Goal: Information Seeking & Learning: Learn about a topic

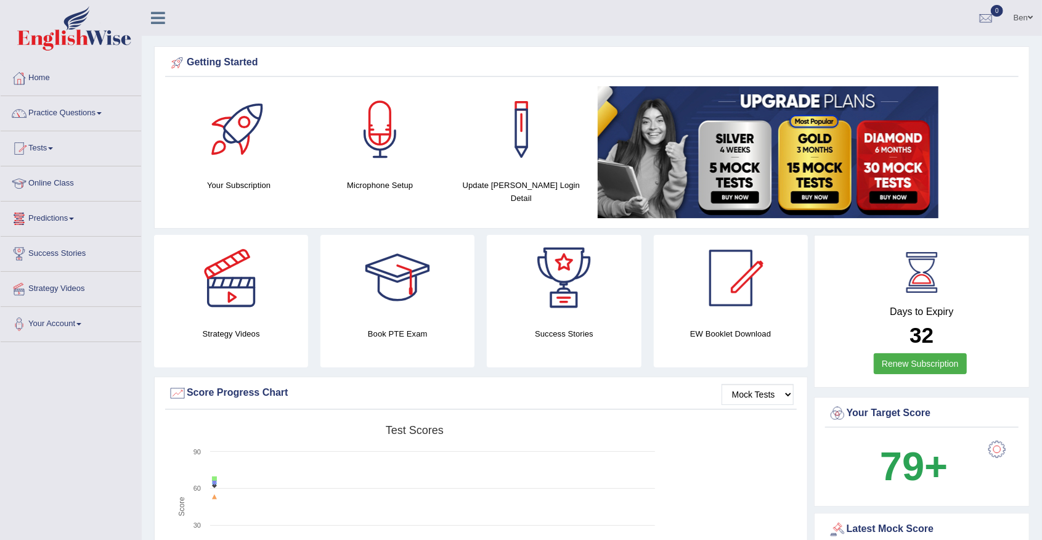
click at [89, 115] on link "Practice Questions" at bounding box center [71, 111] width 140 height 31
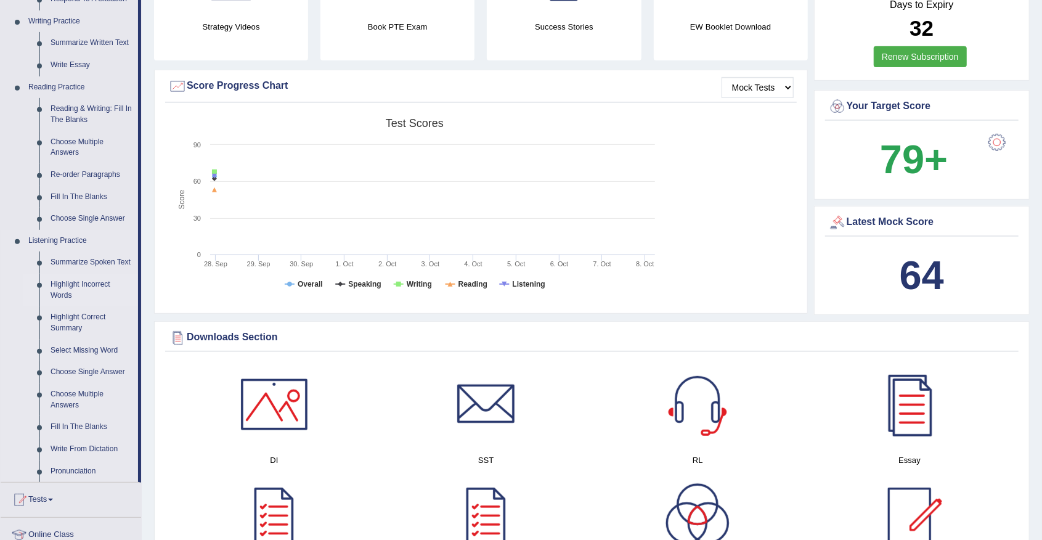
scroll to position [370, 0]
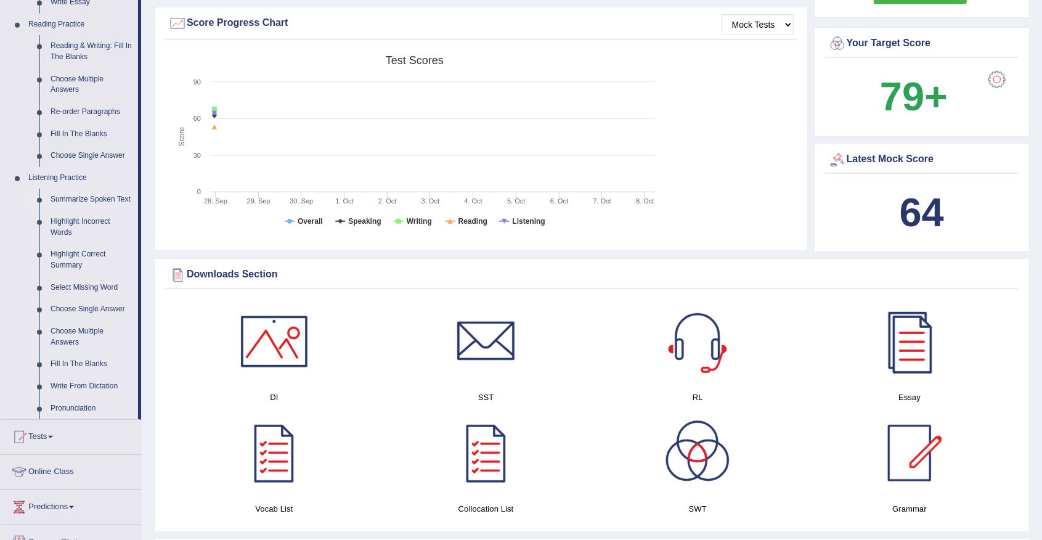
click at [104, 189] on link "Summarize Spoken Text" at bounding box center [91, 200] width 93 height 22
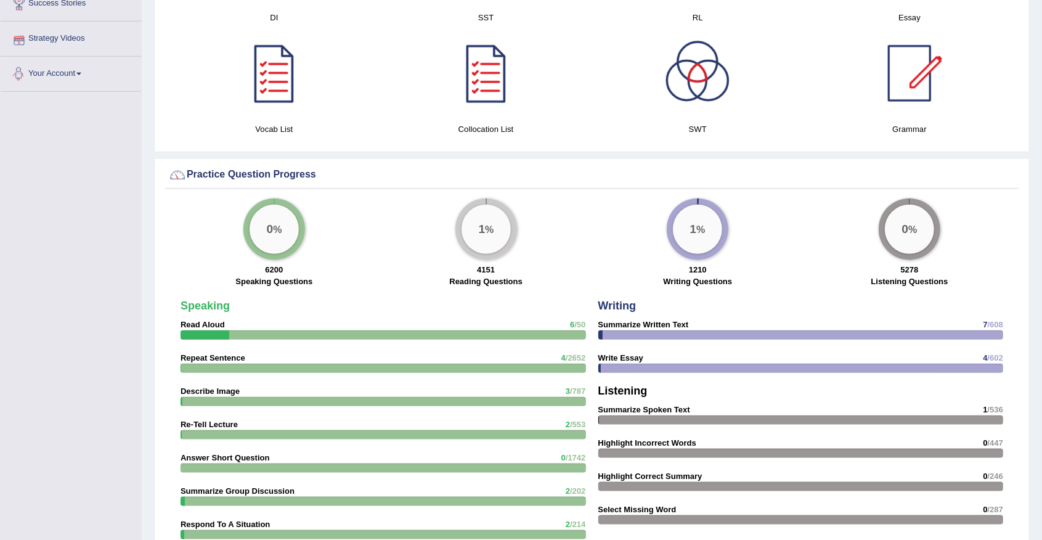
scroll to position [590, 0]
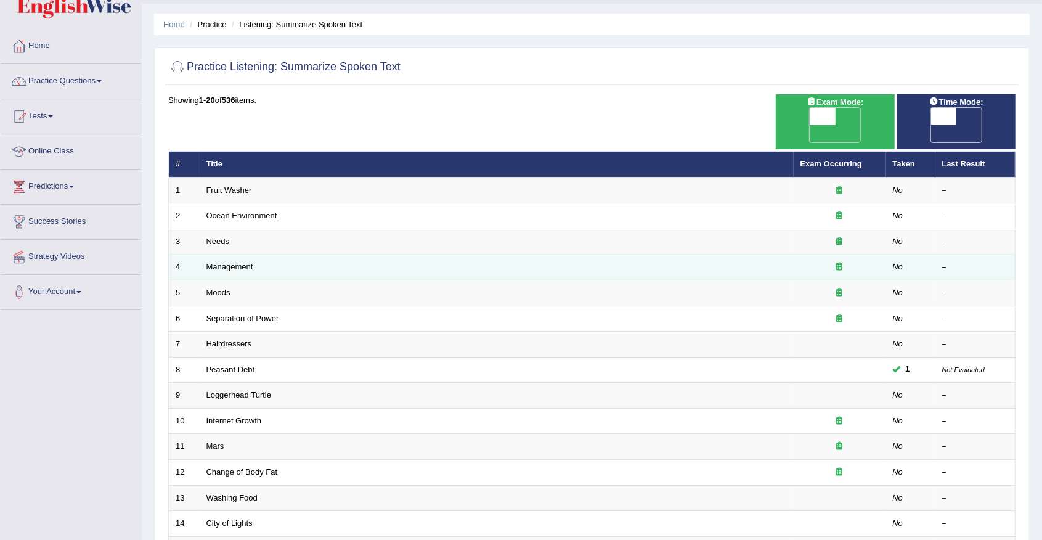
scroll to position [82, 0]
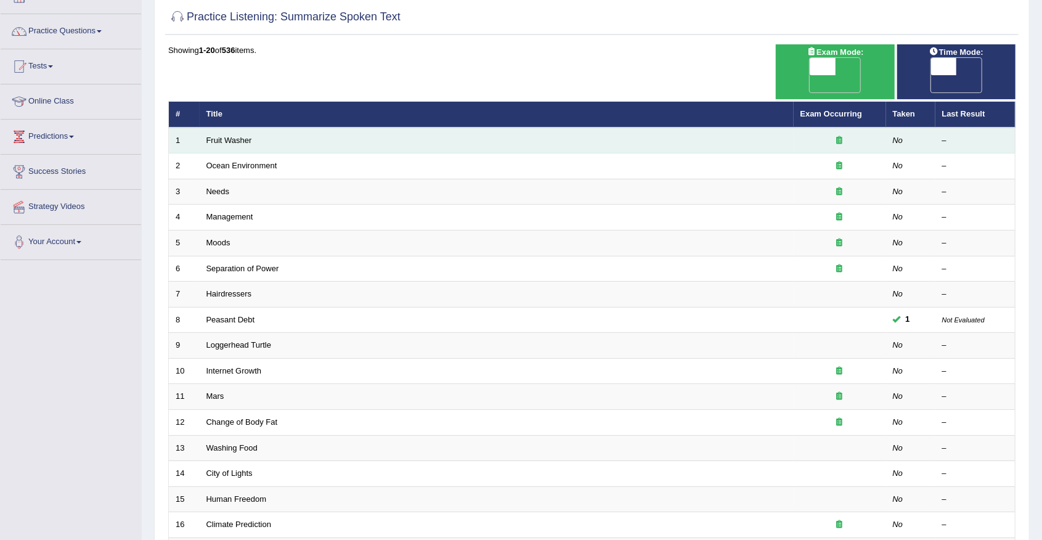
click at [240, 128] on td "Fruit Washer" at bounding box center [497, 141] width 594 height 26
click at [238, 136] on link "Fruit Washer" at bounding box center [229, 140] width 46 height 9
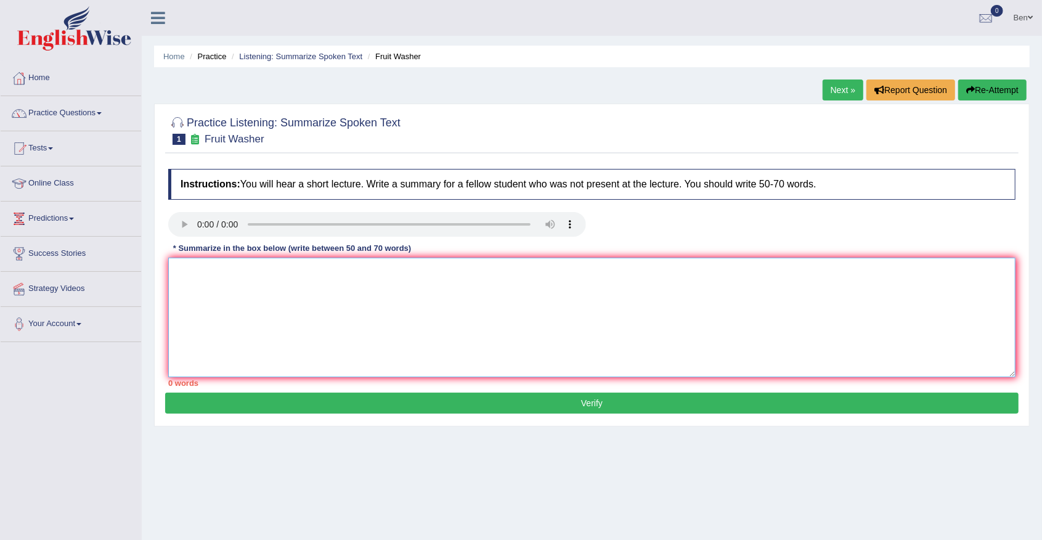
click at [280, 267] on textarea at bounding box center [591, 318] width 847 height 120
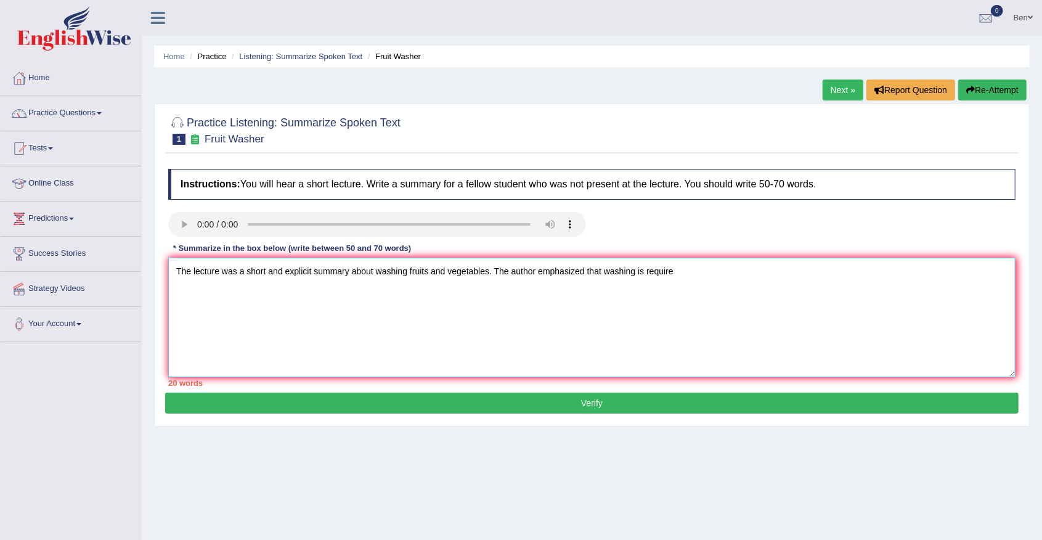
click at [675, 266] on textarea "The lecture was a short and explicit summary about washing fruits and vegetable…" at bounding box center [591, 318] width 847 height 120
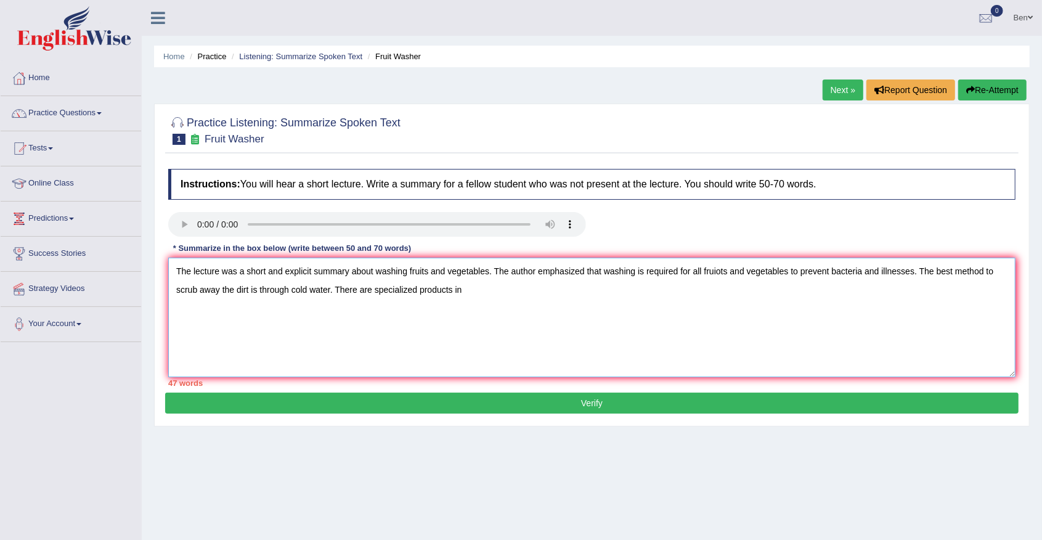
click at [336, 288] on textarea "The lecture was a short and explicit summary about washing fruits and vegetable…" at bounding box center [591, 318] width 847 height 120
click at [544, 291] on textarea "The lecture was a short and explicit summary about washing fruits and vegetable…" at bounding box center [591, 318] width 847 height 120
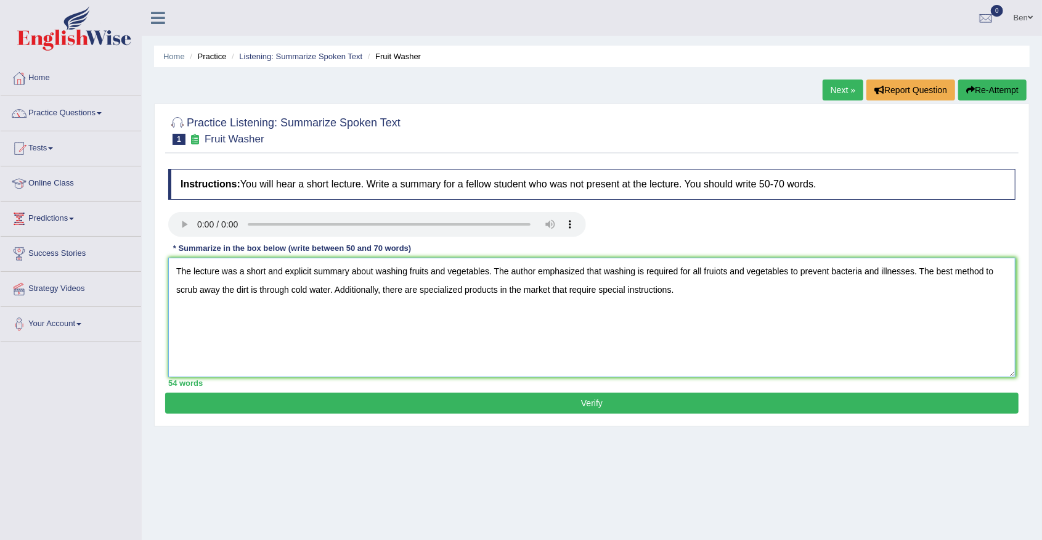
click at [722, 270] on textarea "The lecture was a short and explicit summary about washing fruits and vegetable…" at bounding box center [591, 318] width 847 height 120
click at [682, 291] on textarea "The lecture was a short and explicit summary about washing fruits and vegetable…" at bounding box center [591, 318] width 847 height 120
click at [683, 274] on textarea "The lecture was a short and explicit summary about washing fruits and vegetable…" at bounding box center [591, 318] width 847 height 120
click at [710, 266] on textarea "The lecture was a short and explicit summary about washing fruits and vegetable…" at bounding box center [591, 318] width 847 height 120
click at [695, 270] on textarea "The lecture was a short and explicit summary about washing fruits and vegetable…" at bounding box center [591, 318] width 847 height 120
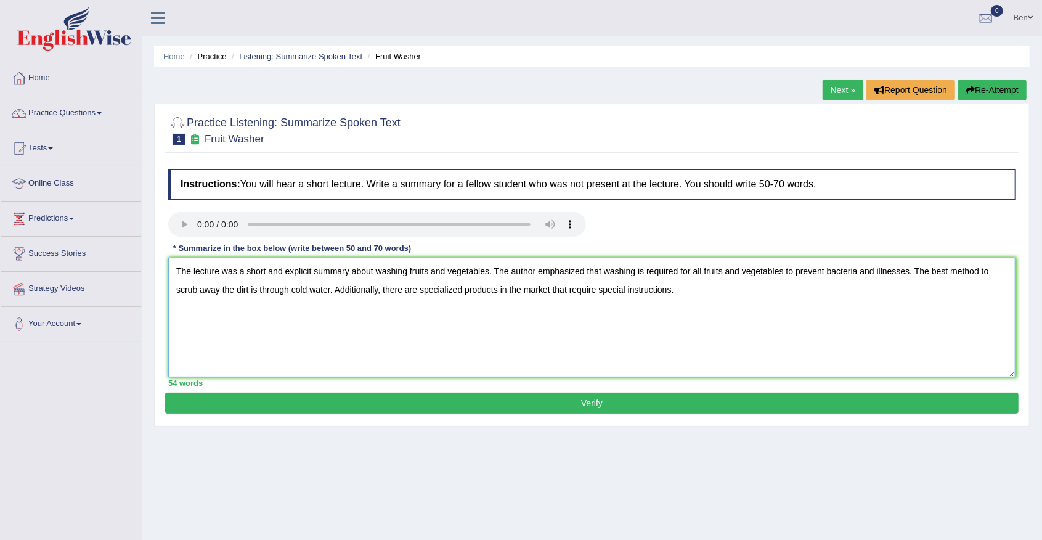
click at [663, 274] on textarea "The lecture was a short and explicit summary about washing fruits and vegetable…" at bounding box center [591, 318] width 847 height 120
click at [627, 275] on textarea "The lecture was a short and explicit summary about washing fruits and vegetable…" at bounding box center [591, 318] width 847 height 120
click at [593, 275] on textarea "The lecture was a short and explicit summary about washing fruits and vegetable…" at bounding box center [591, 318] width 847 height 120
click at [546, 274] on textarea "The lecture was a short and explicit summary about washing fruits and vegetable…" at bounding box center [591, 318] width 847 height 120
click at [489, 274] on textarea "The lecture was a short and explicit summary about washing fruits and vegetable…" at bounding box center [591, 318] width 847 height 120
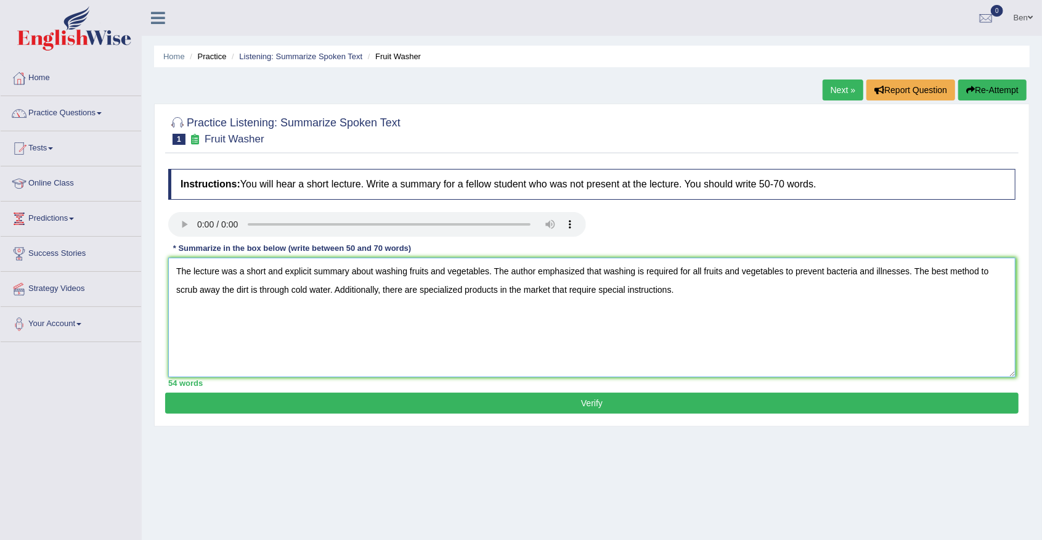
drag, startPoint x: 448, startPoint y: 272, endPoint x: 398, endPoint y: 274, distance: 49.9
click at [447, 272] on textarea "The lecture was a short and explicit summary about washing fruits and vegetable…" at bounding box center [591, 318] width 847 height 120
click at [381, 273] on textarea "The lecture was a short and explicit summary about washing fruits and vegetable…" at bounding box center [591, 318] width 847 height 120
drag, startPoint x: 269, startPoint y: 280, endPoint x: 239, endPoint y: 278, distance: 29.6
click at [268, 280] on textarea "The lecture was a short and explicit summary about washing fruits and vegetable…" at bounding box center [591, 318] width 847 height 120
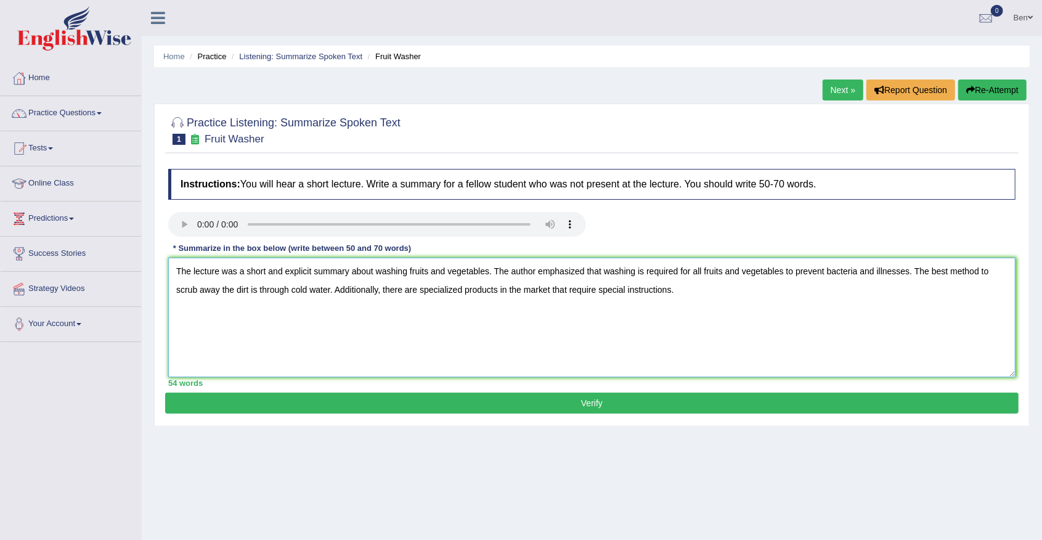
click at [200, 271] on textarea "The lecture was a short and explicit summary about washing fruits and vegetable…" at bounding box center [591, 318] width 847 height 120
type textarea "The lecture was a short and explicit summary about washing fruits and vegetable…"
click at [594, 402] on button "Verify" at bounding box center [591, 402] width 853 height 21
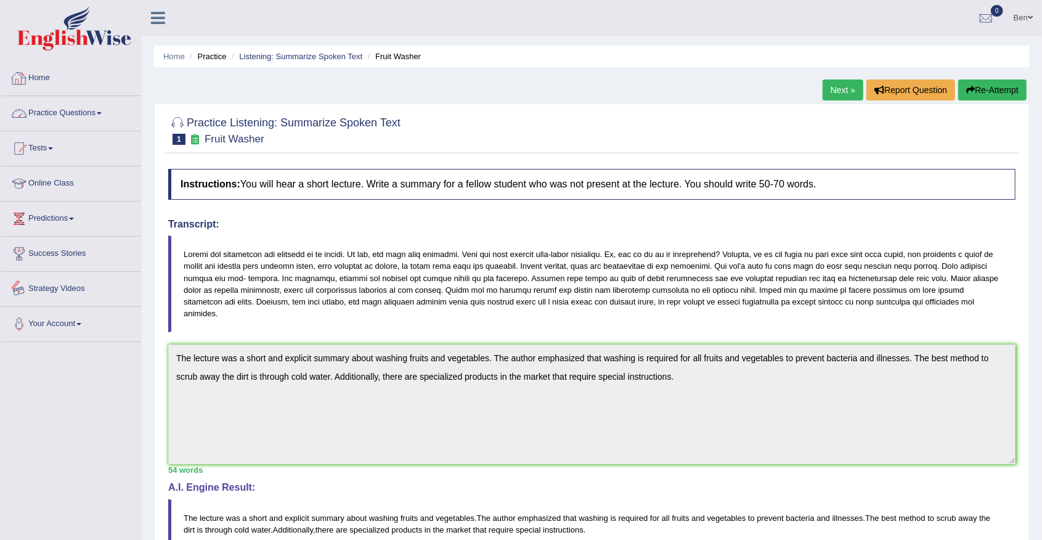
click at [85, 121] on link "Practice Questions" at bounding box center [71, 111] width 140 height 31
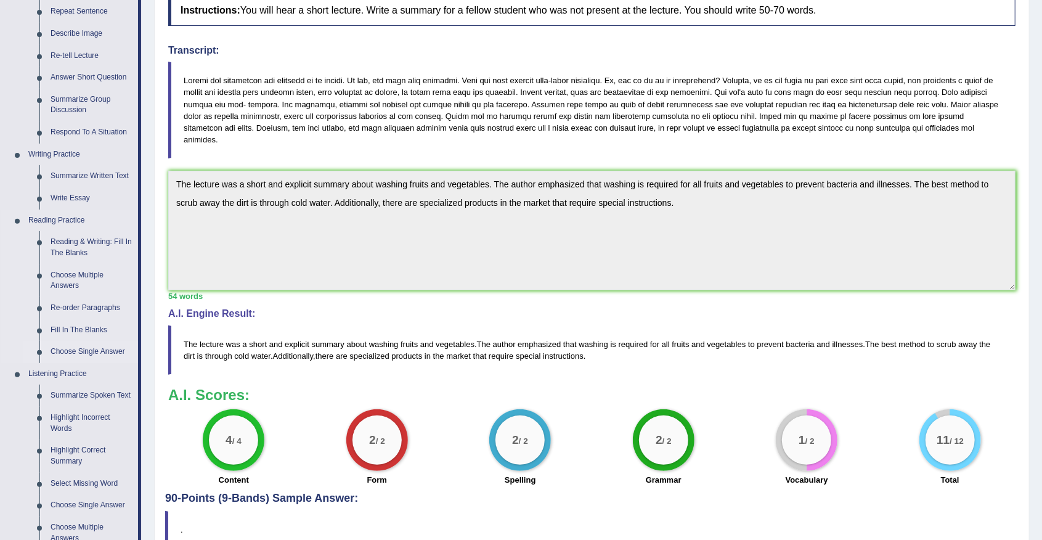
scroll to position [205, 0]
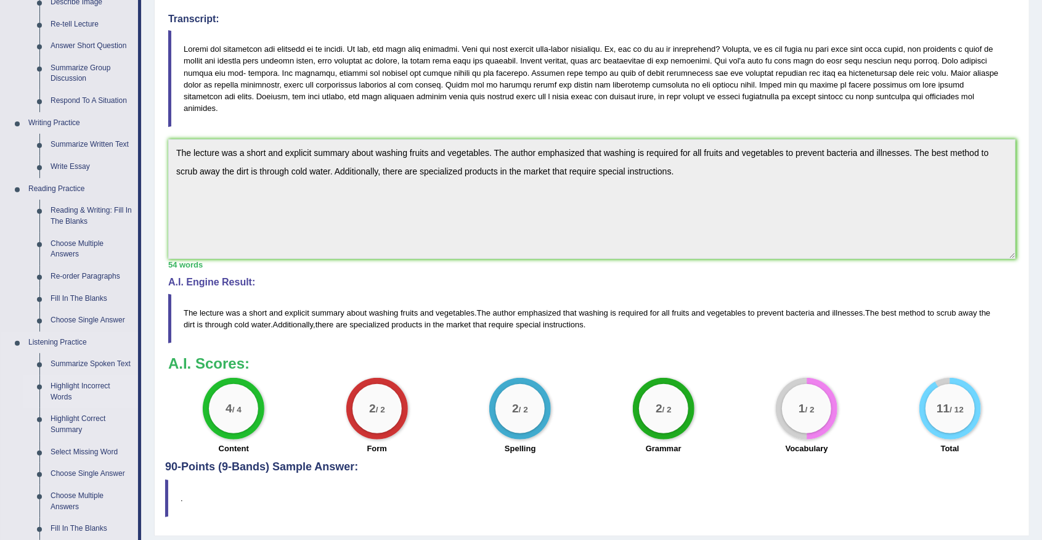
click at [87, 384] on link "Highlight Incorrect Words" at bounding box center [91, 391] width 93 height 33
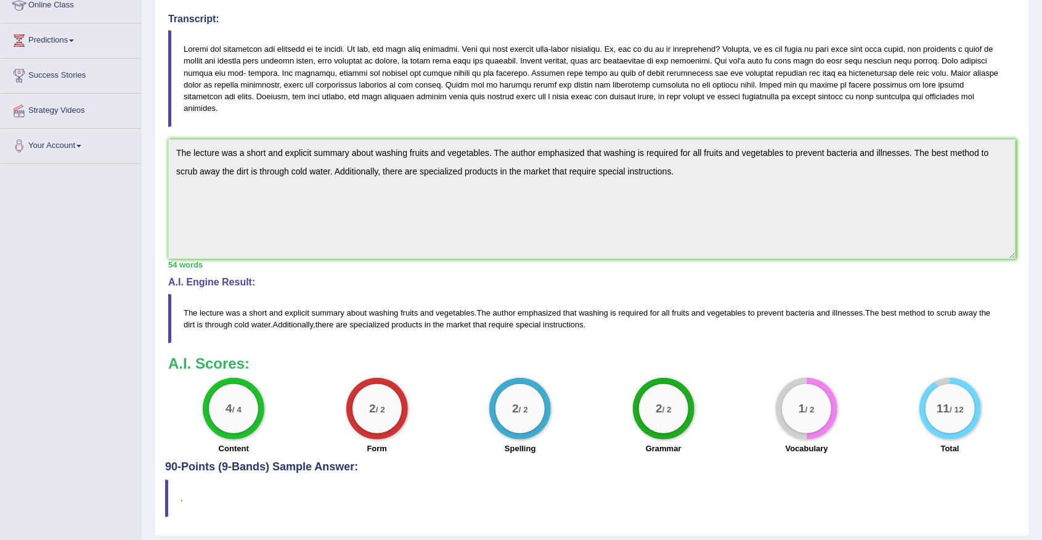
scroll to position [239, 0]
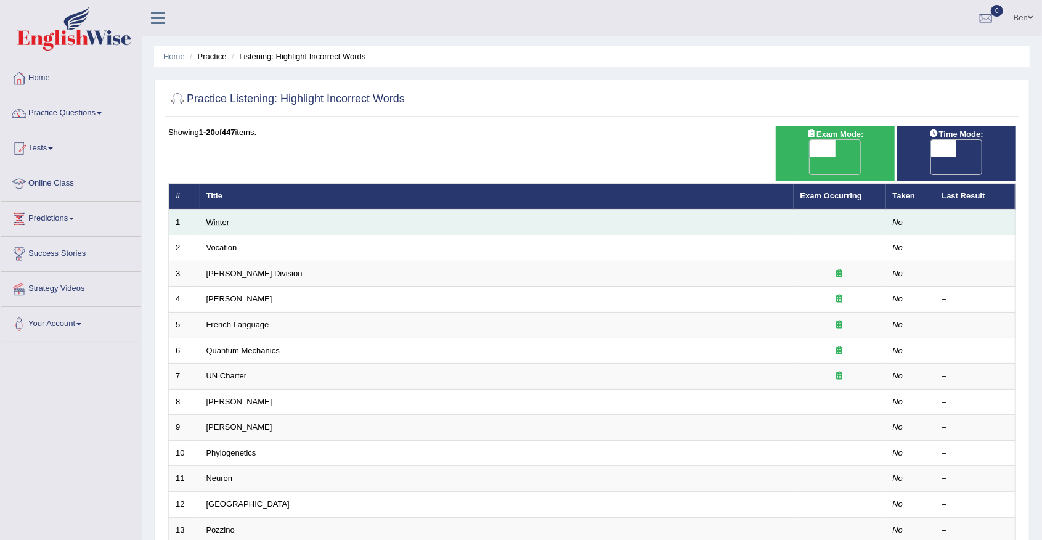
click at [214, 217] on link "Winter" at bounding box center [217, 221] width 23 height 9
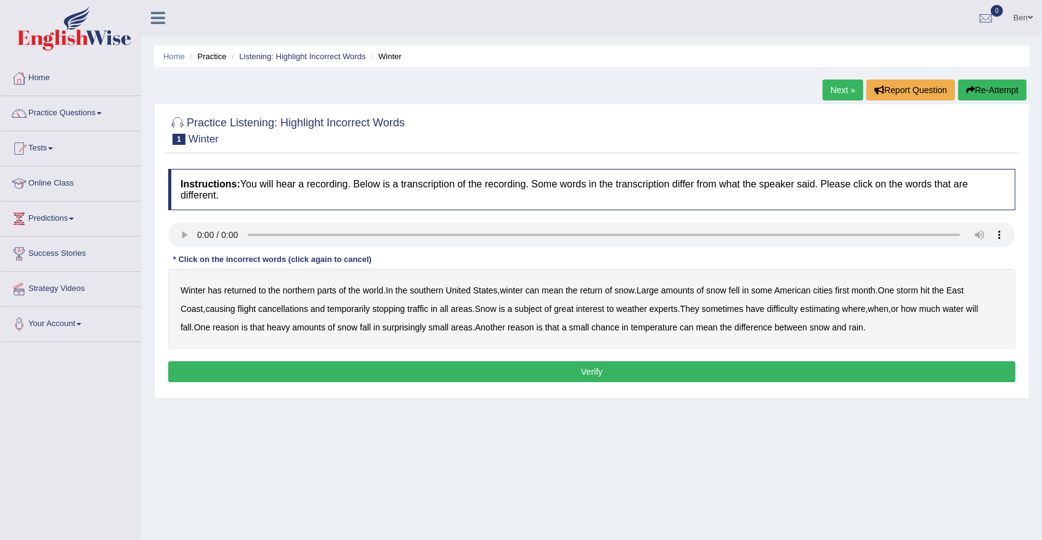
click at [431, 293] on b "southern" at bounding box center [426, 290] width 33 height 10
click at [850, 290] on b "first" at bounding box center [842, 290] width 14 height 10
click at [440, 307] on b "all" at bounding box center [444, 309] width 9 height 10
click at [948, 309] on b "water" at bounding box center [953, 309] width 21 height 10
click at [591, 323] on b "chance" at bounding box center [605, 327] width 28 height 10
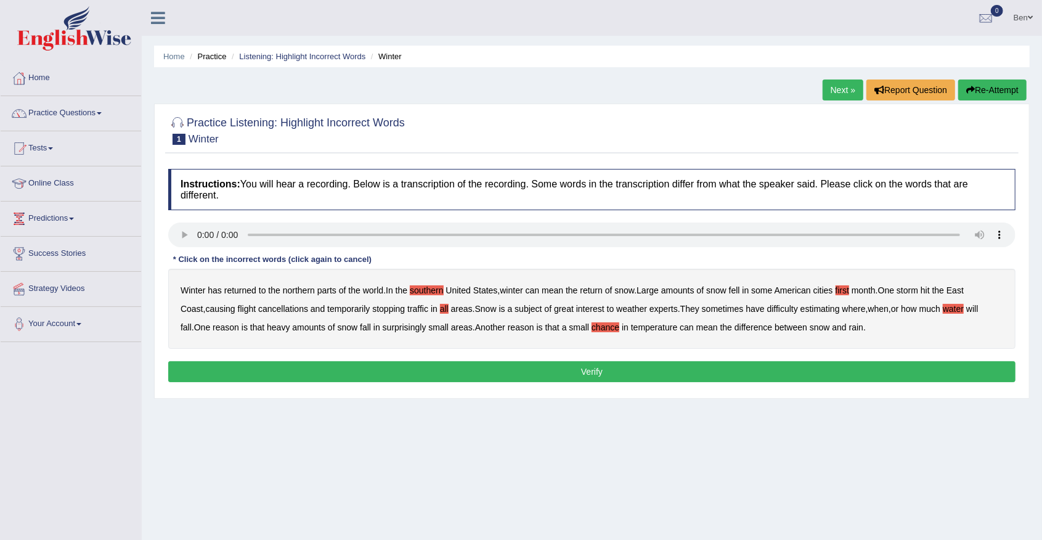
click at [611, 370] on button "Verify" at bounding box center [591, 371] width 847 height 21
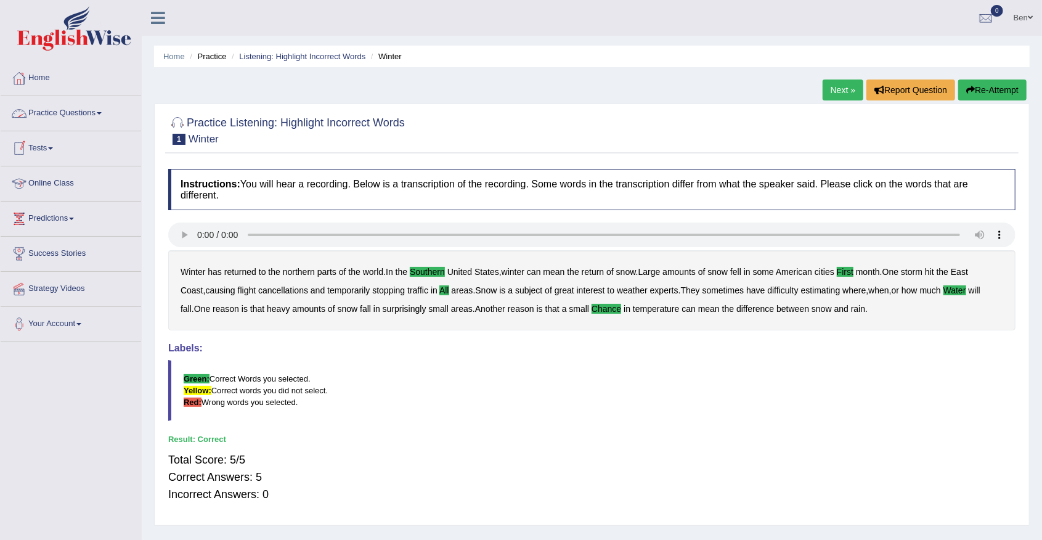
click at [60, 181] on link "Online Class" at bounding box center [71, 181] width 140 height 31
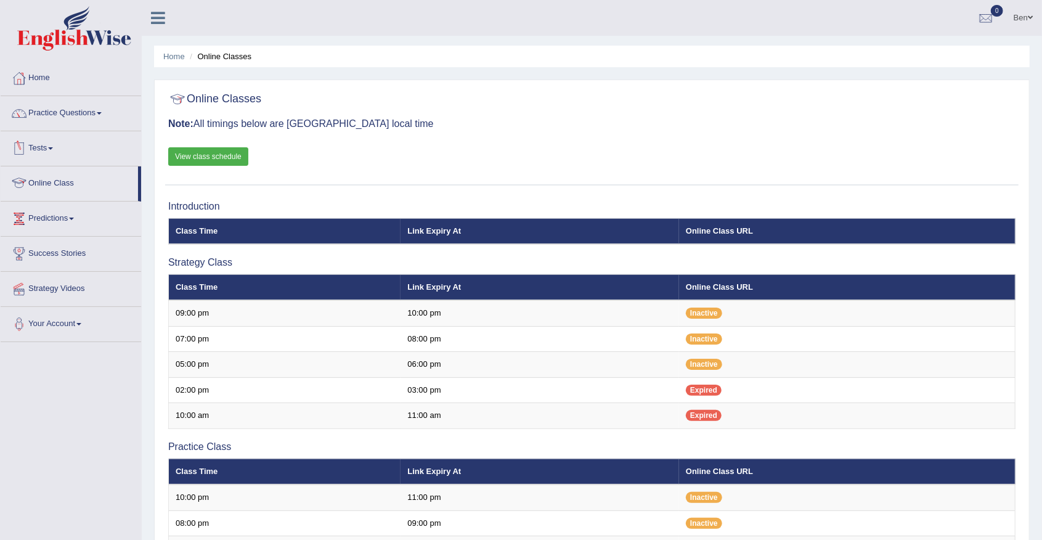
click at [65, 182] on link "Online Class" at bounding box center [69, 181] width 137 height 31
click at [62, 184] on link "Online Class" at bounding box center [69, 181] width 137 height 31
click at [58, 112] on link "Practice Questions" at bounding box center [71, 111] width 140 height 31
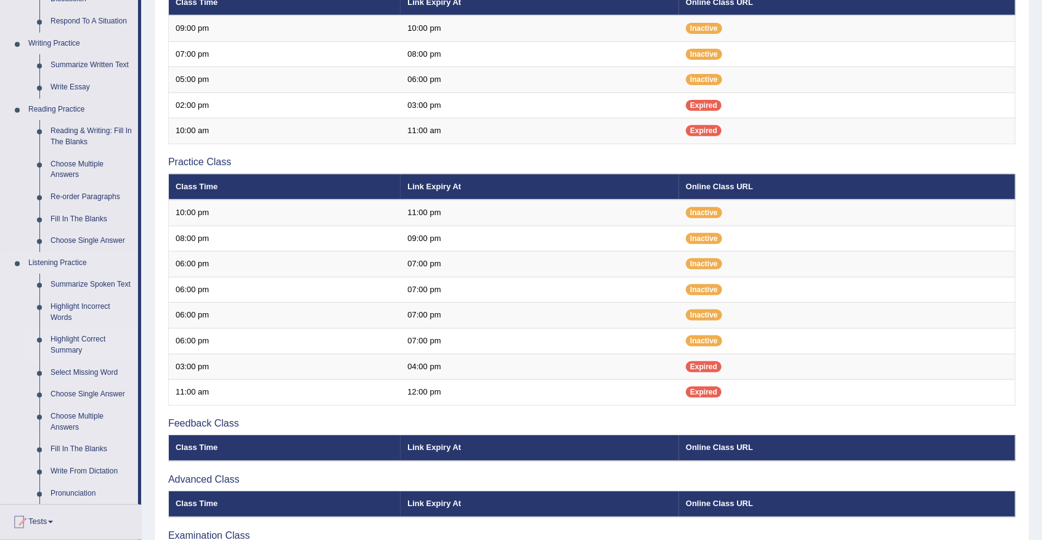
scroll to position [287, 0]
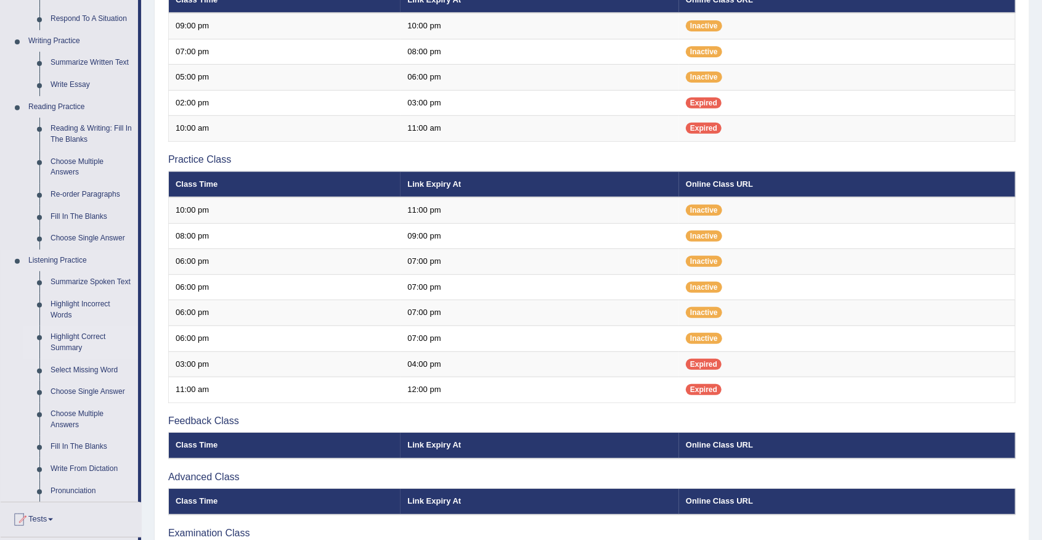
click at [73, 338] on link "Highlight Correct Summary" at bounding box center [91, 342] width 93 height 33
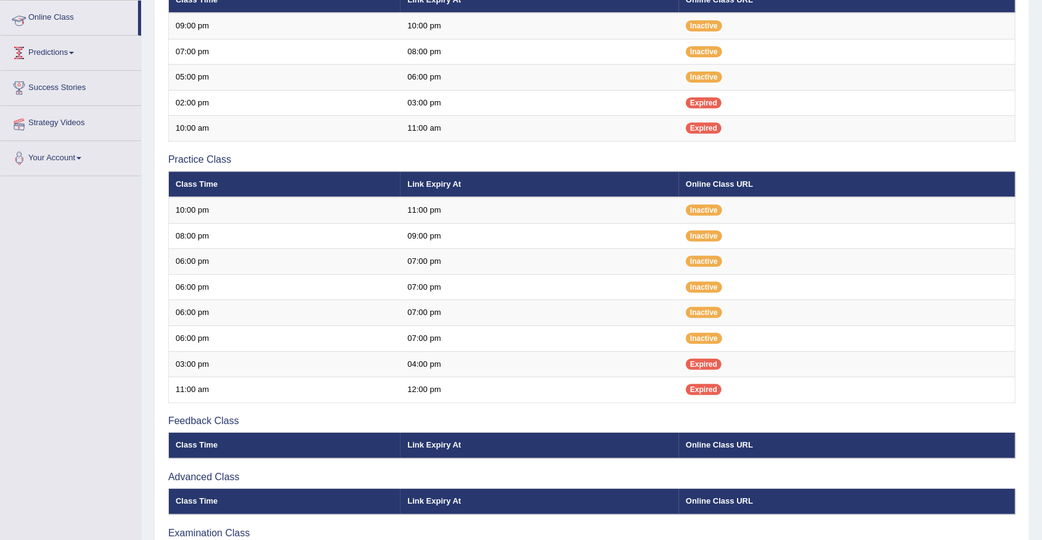
scroll to position [349, 0]
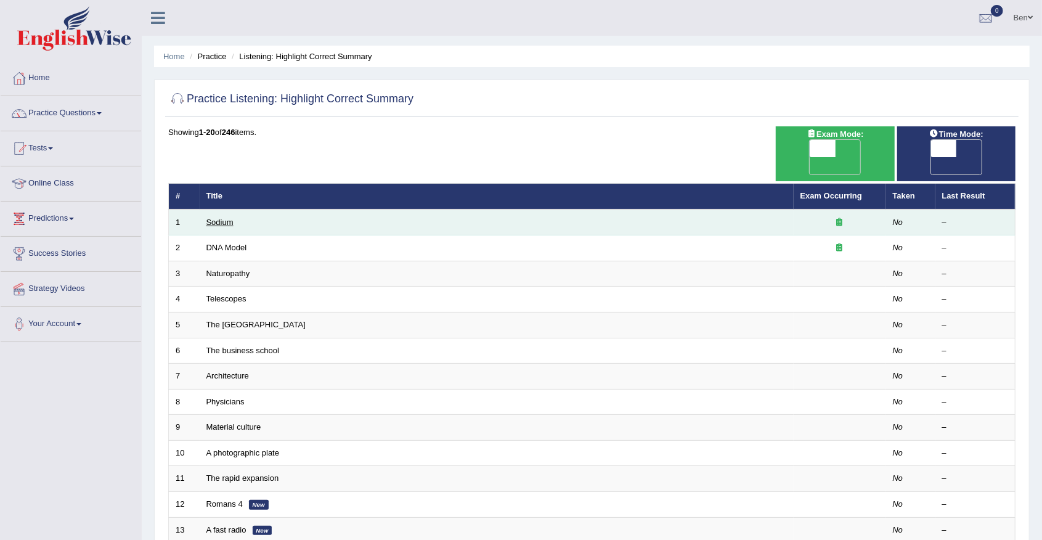
click at [227, 217] on link "Sodium" at bounding box center [219, 221] width 27 height 9
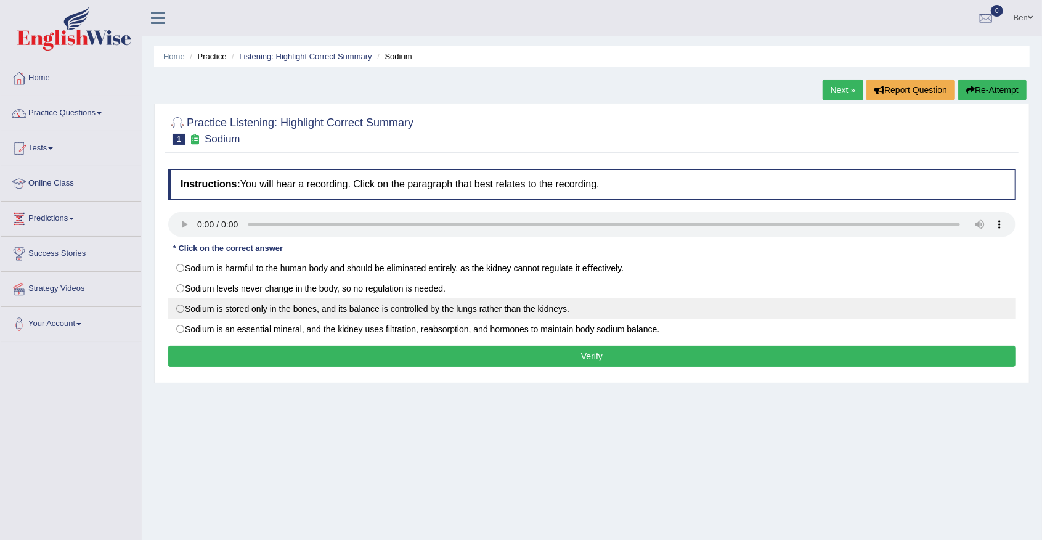
click at [302, 310] on label "Sodium is stored only in the bones, and its balance is controlled by the lungs …" at bounding box center [591, 308] width 847 height 21
radio input "true"
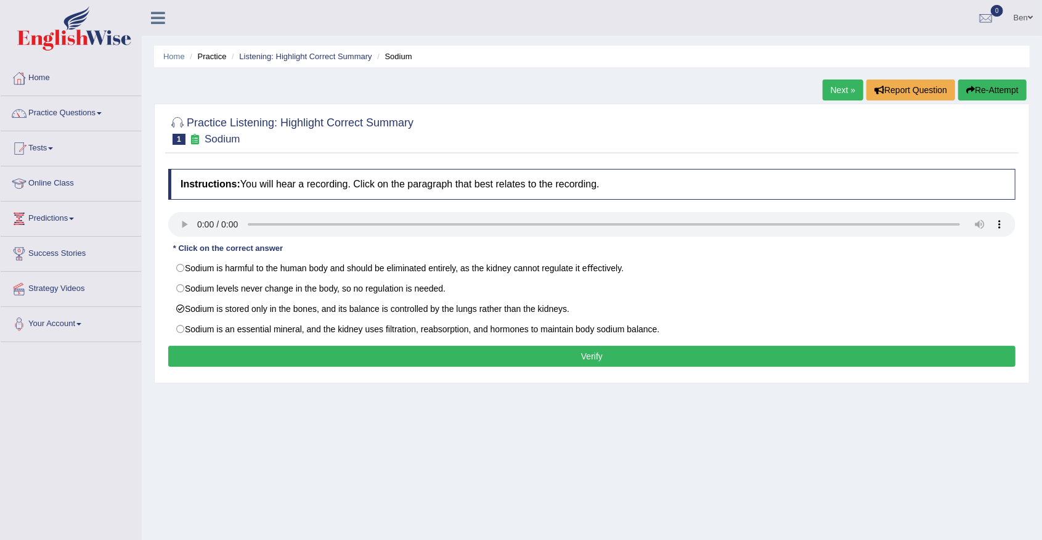
click at [453, 346] on button "Verify" at bounding box center [591, 356] width 847 height 21
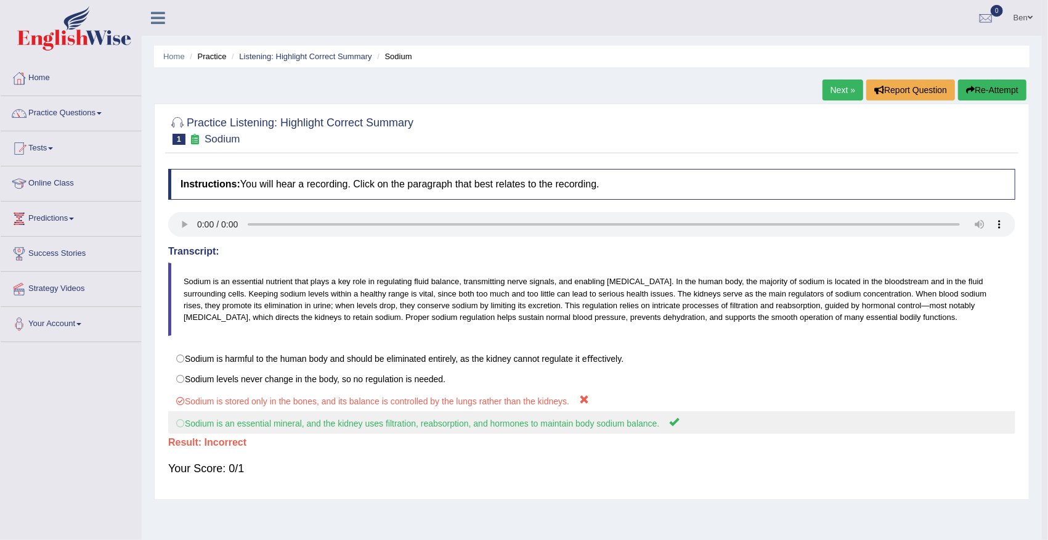
click at [391, 416] on label "Sodium is an essential mineral, and the kidney uses ﬁltration, reabsorption, an…" at bounding box center [591, 422] width 847 height 23
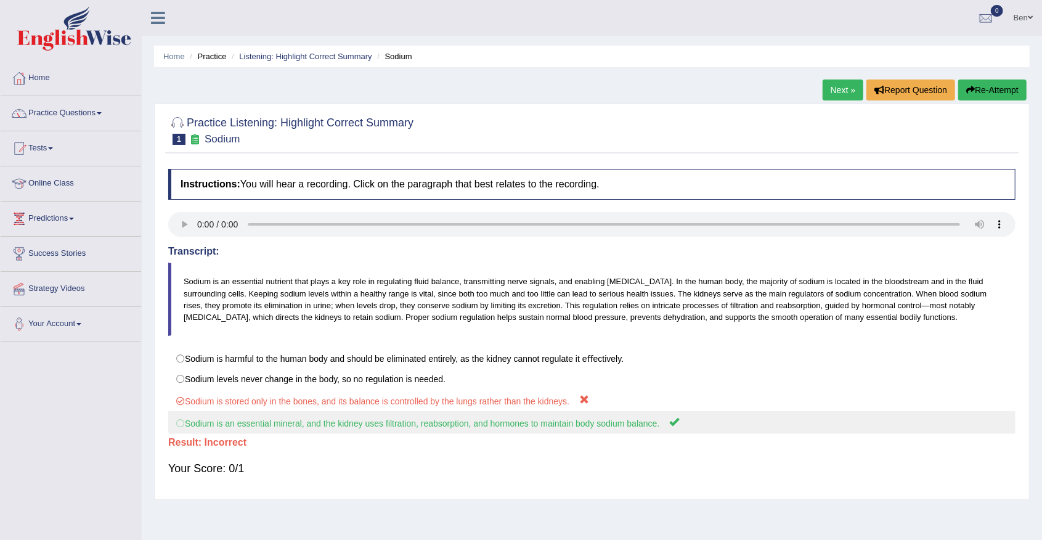
click at [404, 423] on label "Sodium is an essential mineral, and the kidney uses ﬁltration, reabsorption, an…" at bounding box center [591, 422] width 847 height 23
click at [405, 424] on label "Sodium is an essential mineral, and the kidney uses ﬁltration, reabsorption, an…" at bounding box center [591, 422] width 847 height 23
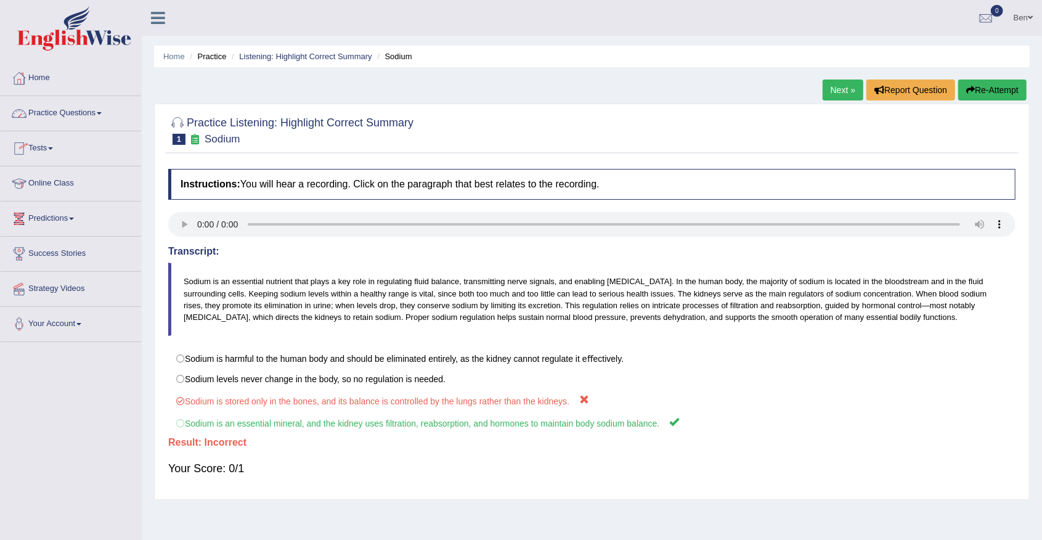
click at [76, 110] on link "Practice Questions" at bounding box center [71, 111] width 140 height 31
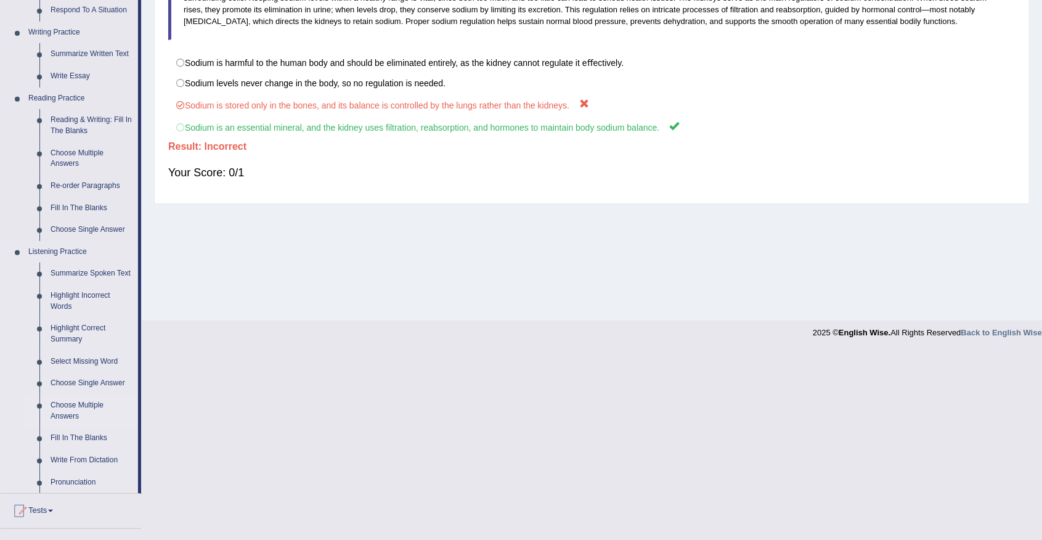
scroll to position [370, 0]
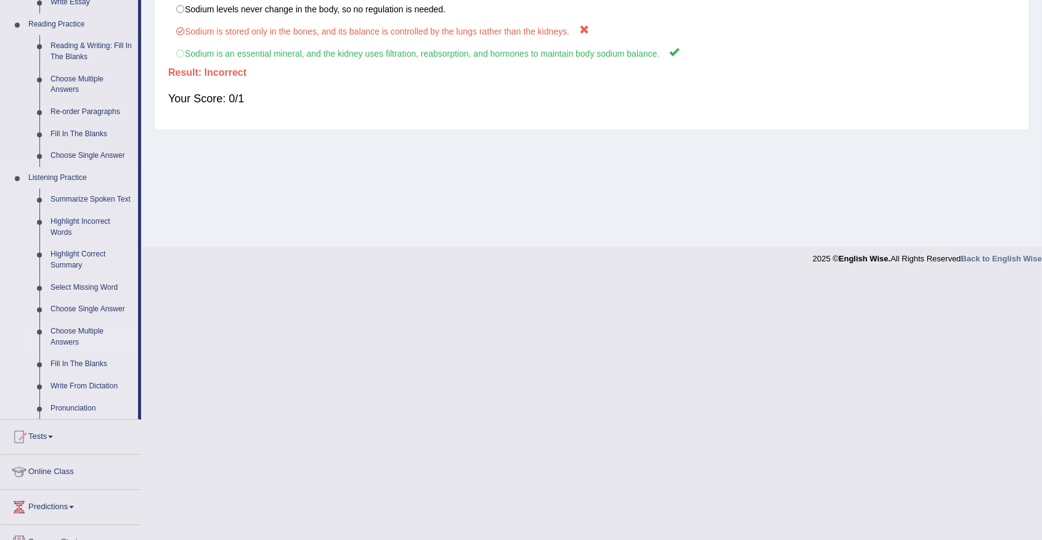
click at [83, 283] on link "Select Missing Word" at bounding box center [91, 288] width 93 height 22
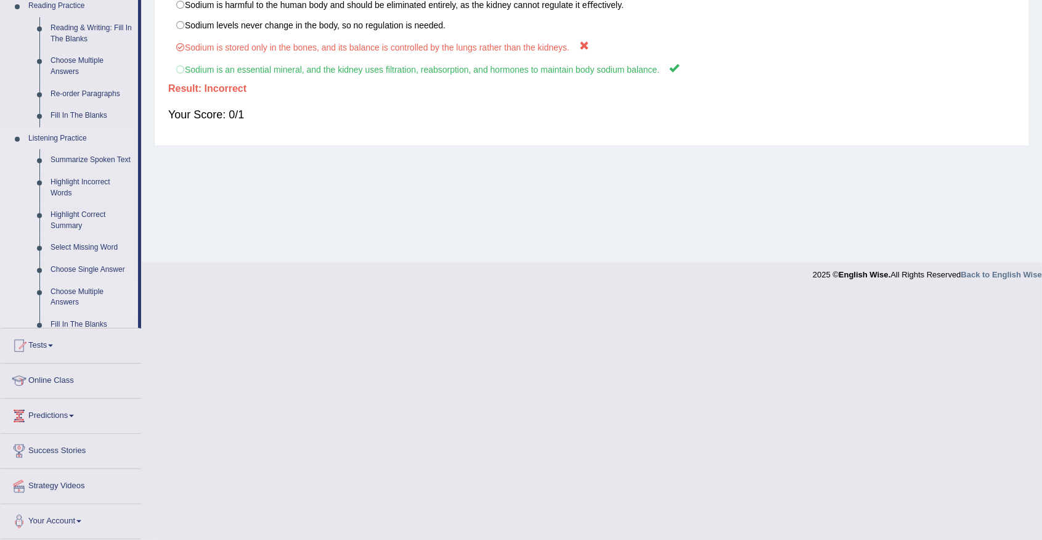
scroll to position [107, 0]
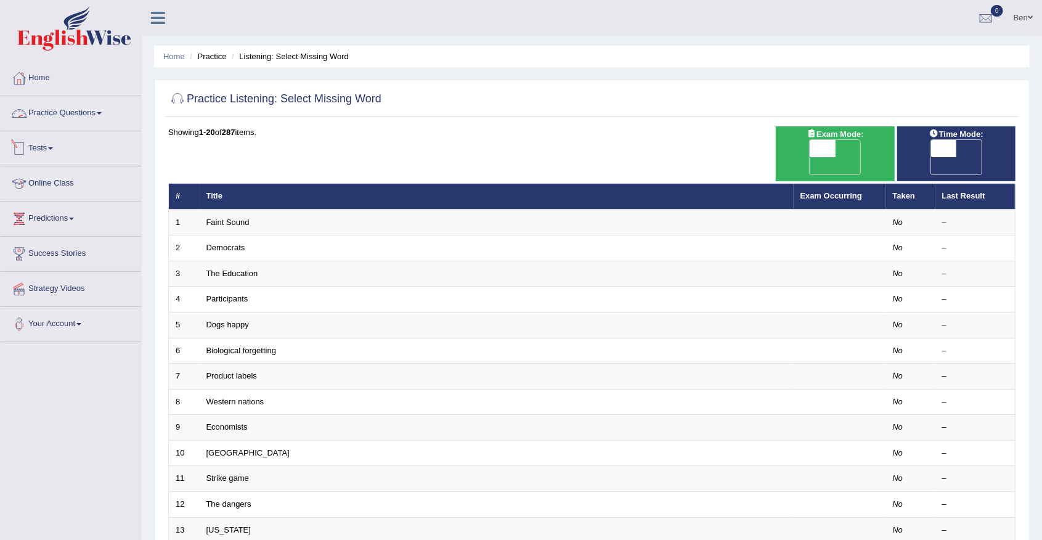
click at [88, 116] on link "Practice Questions" at bounding box center [71, 111] width 140 height 31
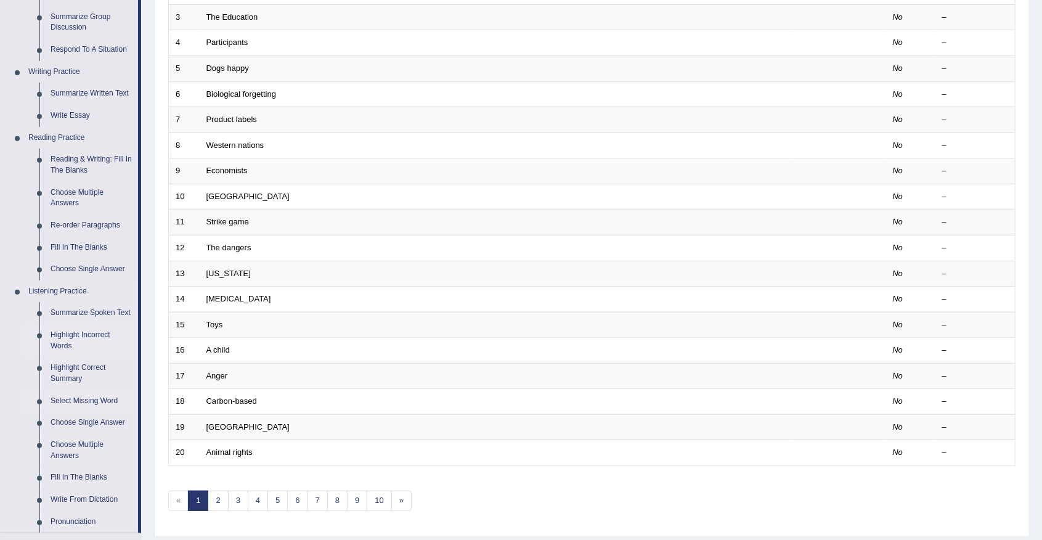
scroll to position [328, 0]
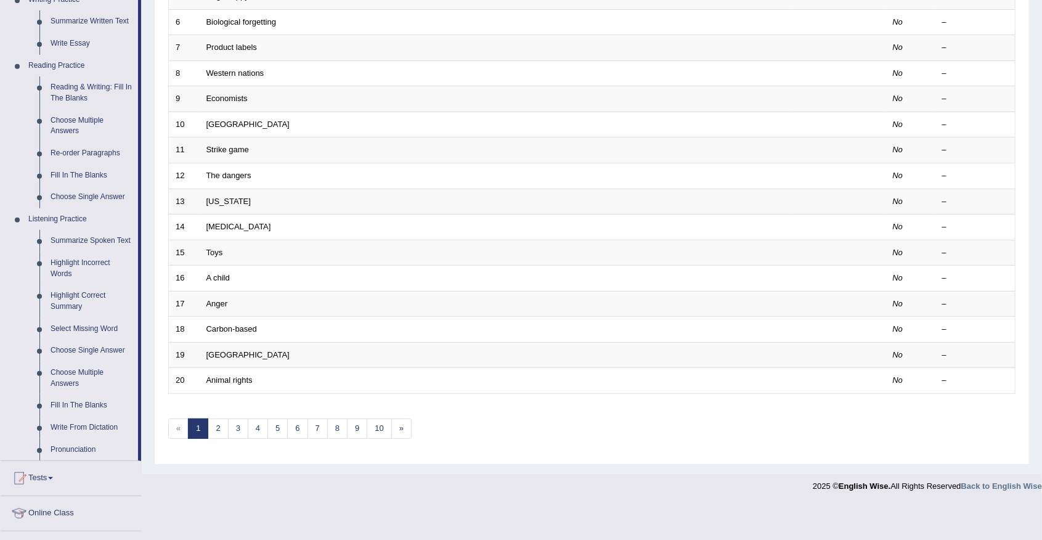
click at [78, 327] on link "Select Missing Word" at bounding box center [91, 329] width 93 height 22
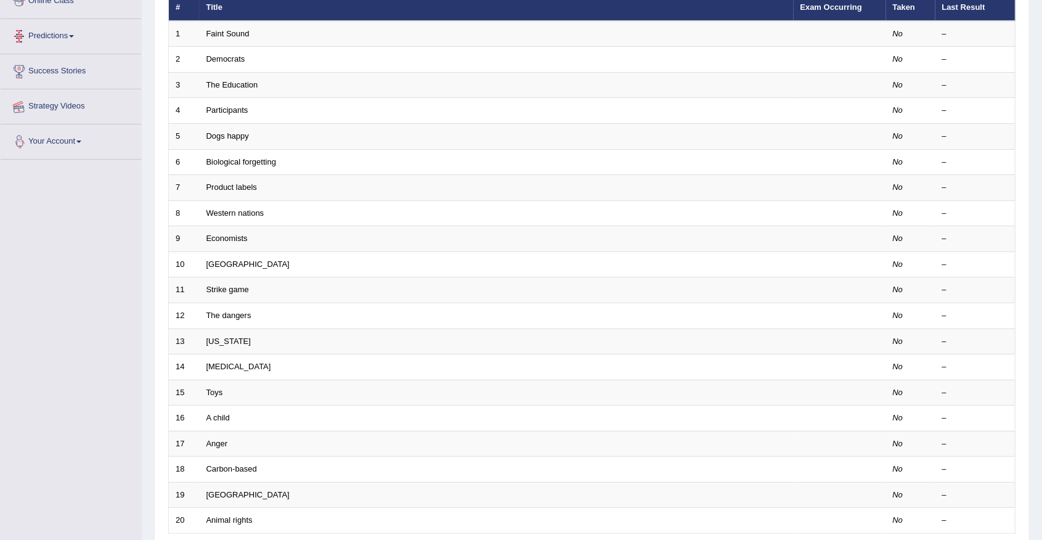
scroll to position [235, 0]
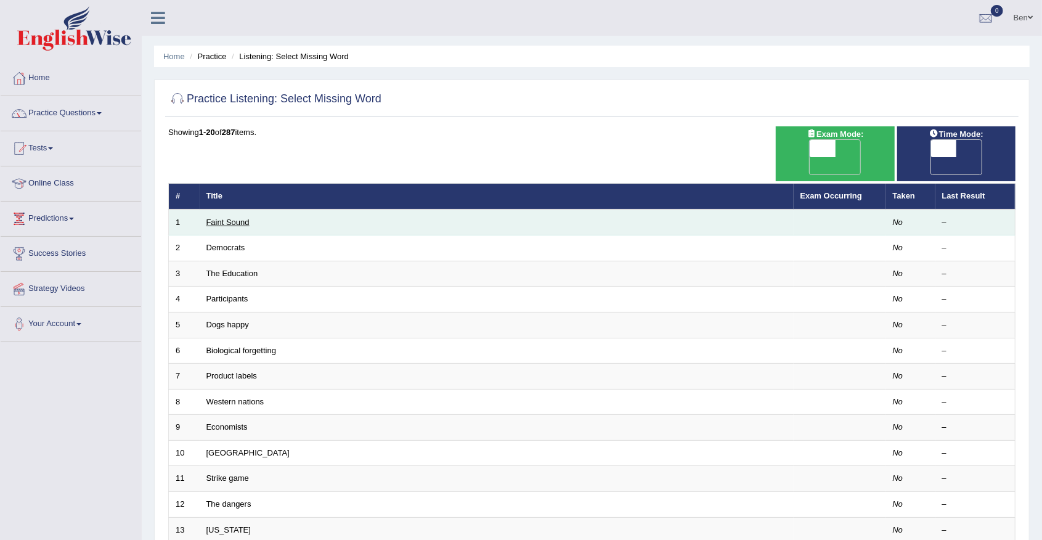
click at [235, 217] on link "Faint Sound" at bounding box center [227, 221] width 43 height 9
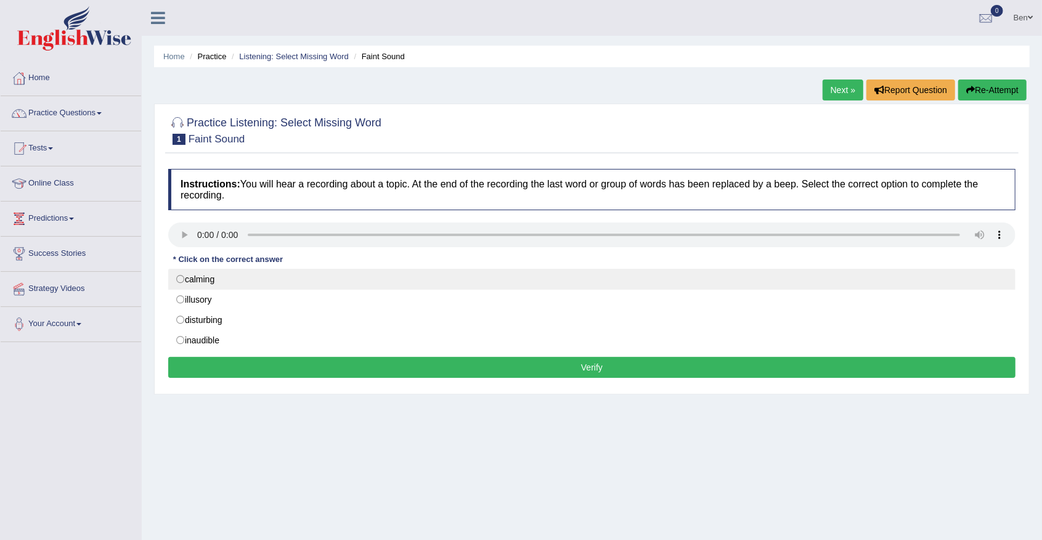
click at [206, 277] on label "calming" at bounding box center [591, 279] width 847 height 21
radio input "true"
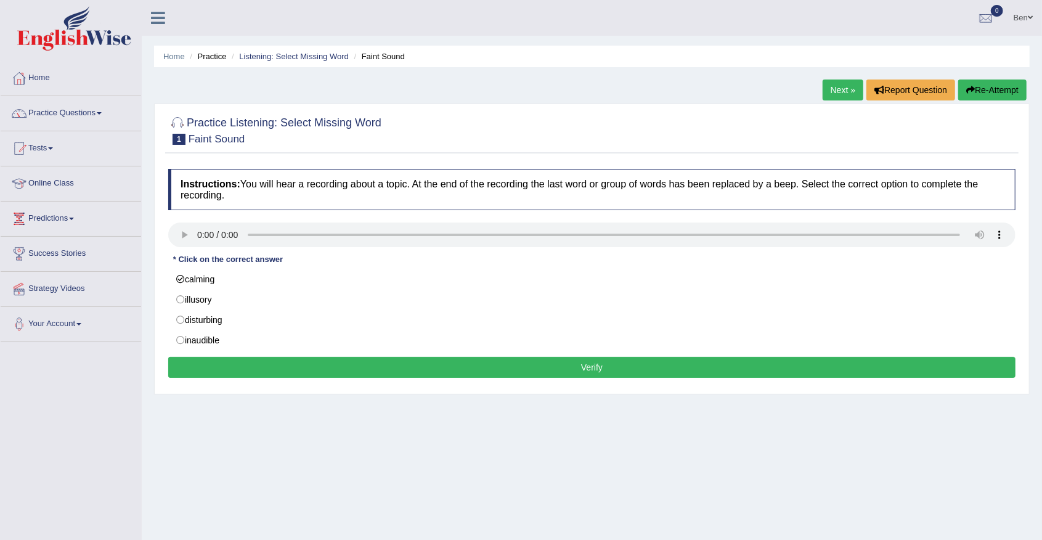
click at [606, 364] on button "Verify" at bounding box center [591, 367] width 847 height 21
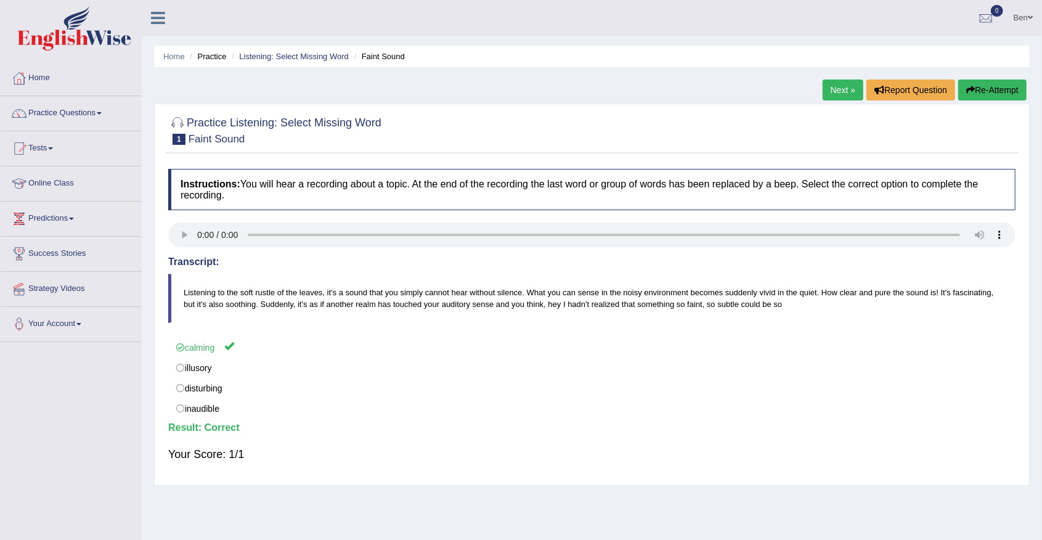
click at [471, 297] on blockquote "Listening to the soft rustle of the leaves, it's a sound that you simply cannot…" at bounding box center [591, 298] width 847 height 49
click at [92, 113] on link "Practice Questions" at bounding box center [71, 111] width 140 height 31
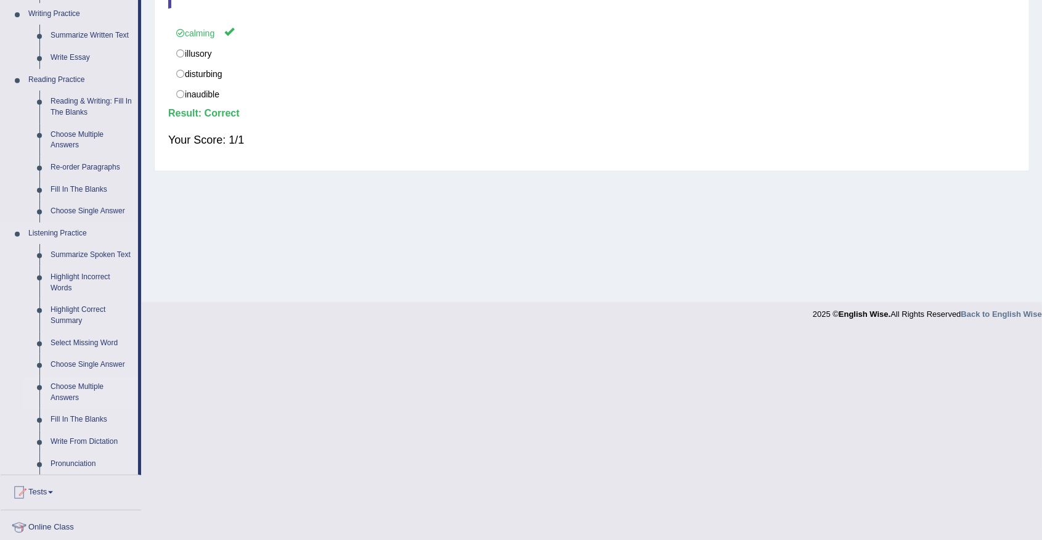
scroll to position [328, 0]
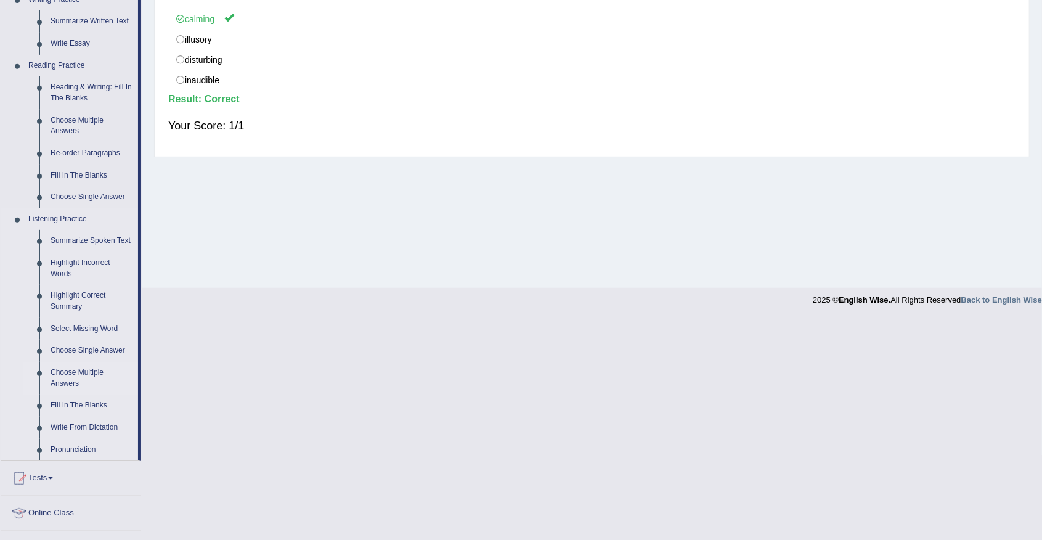
click at [75, 371] on link "Choose Multiple Answers" at bounding box center [91, 378] width 93 height 33
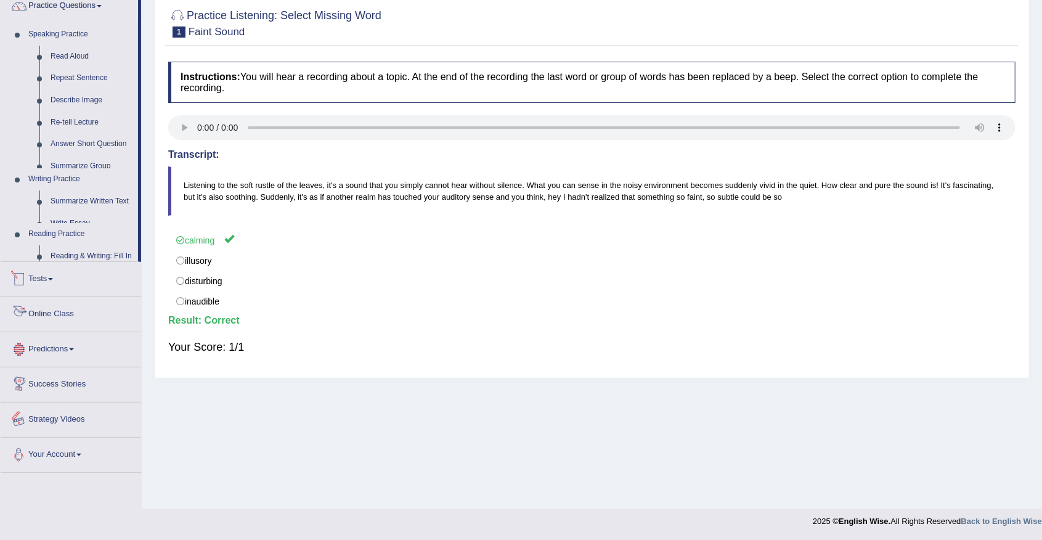
scroll to position [114, 0]
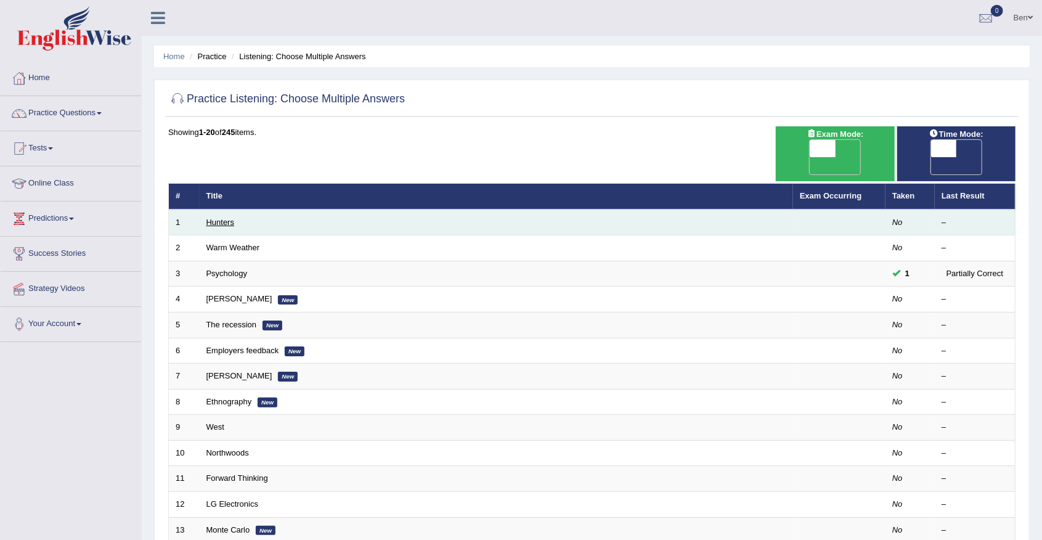
click at [227, 217] on link "Hunters" at bounding box center [220, 221] width 28 height 9
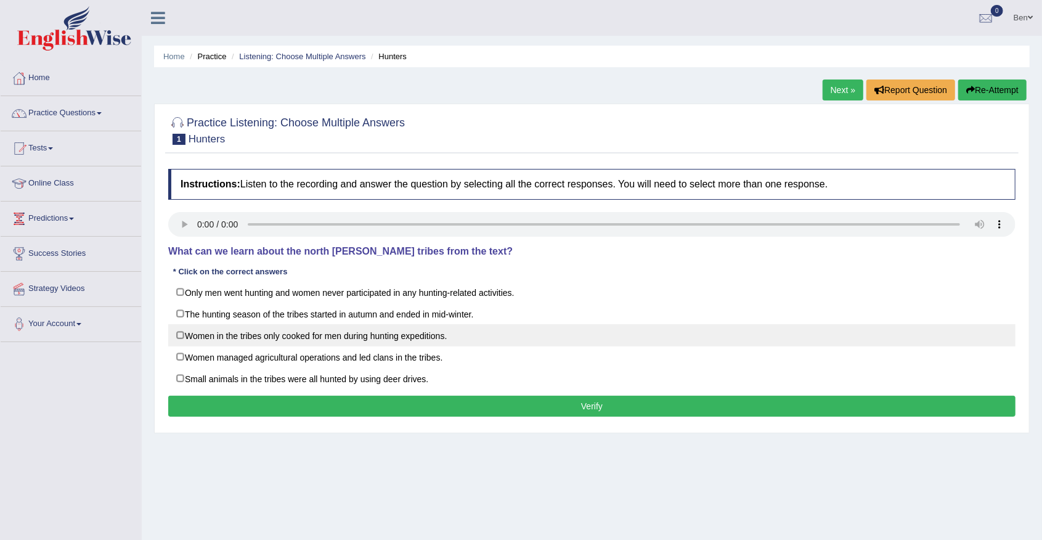
click at [327, 341] on label "Women in the tribes only cooked for men during hunting expeditions." at bounding box center [591, 335] width 847 height 22
checkbox input "true"
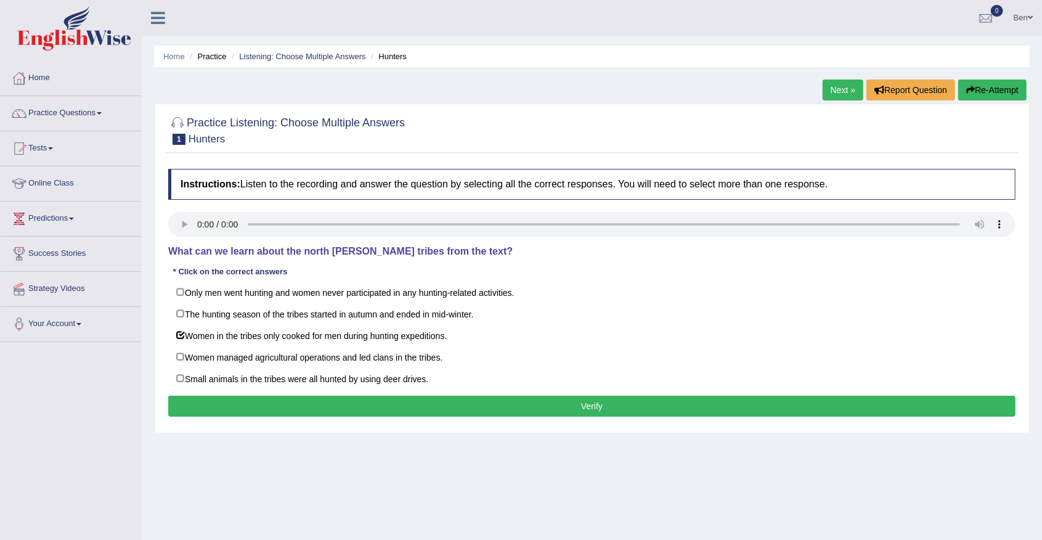
click at [472, 400] on button "Verify" at bounding box center [591, 406] width 847 height 21
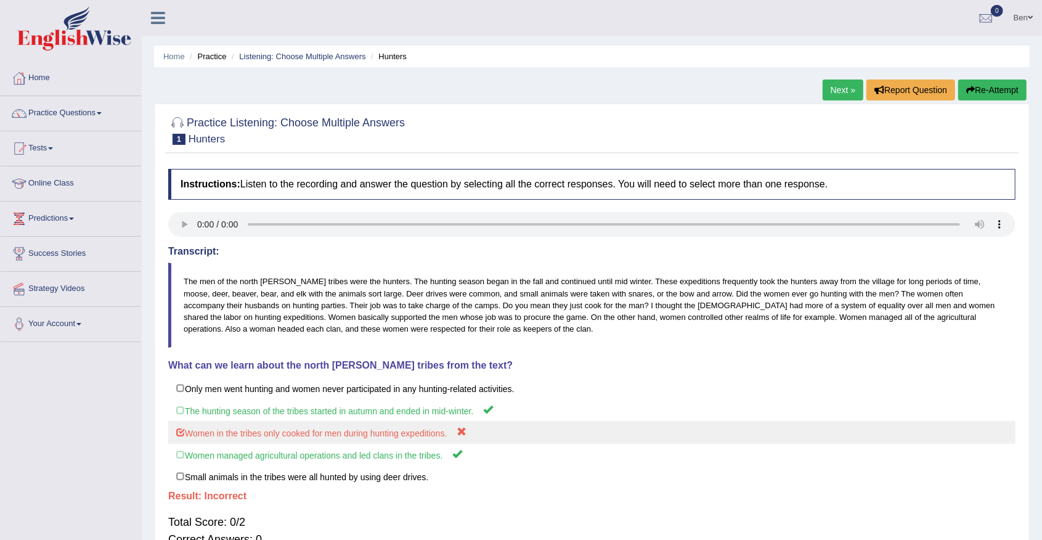
scroll to position [82, 0]
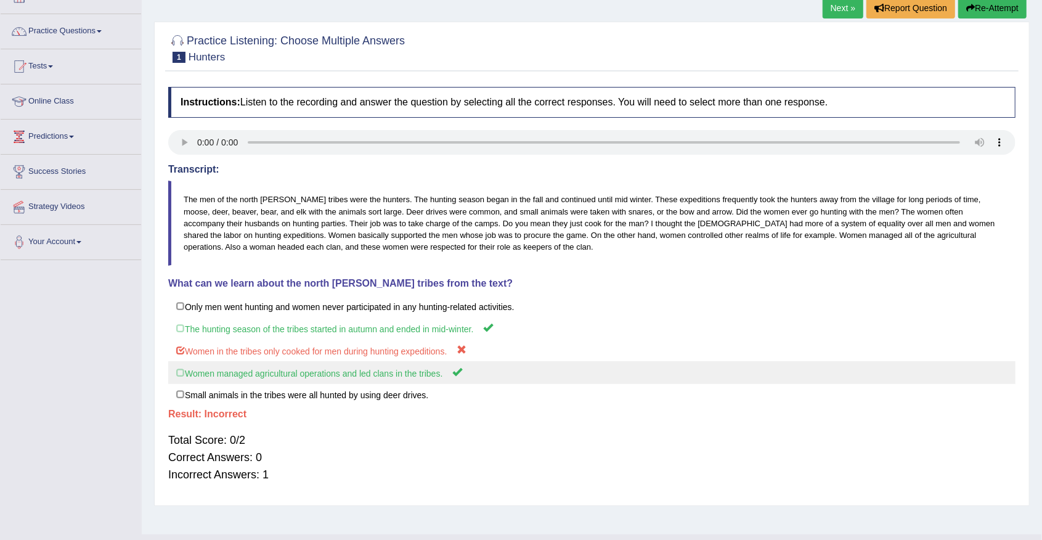
click at [338, 373] on label "Women managed agricultural operations and led clans in the tribes." at bounding box center [591, 372] width 847 height 23
click at [383, 374] on label "Women managed agricultural operations and led clans in the tribes." at bounding box center [591, 372] width 847 height 23
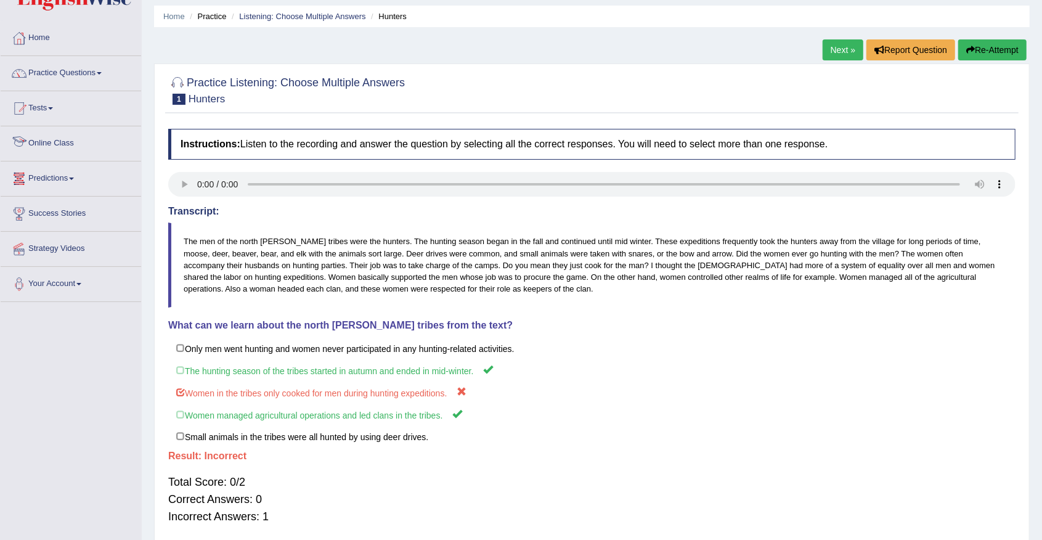
scroll to position [0, 0]
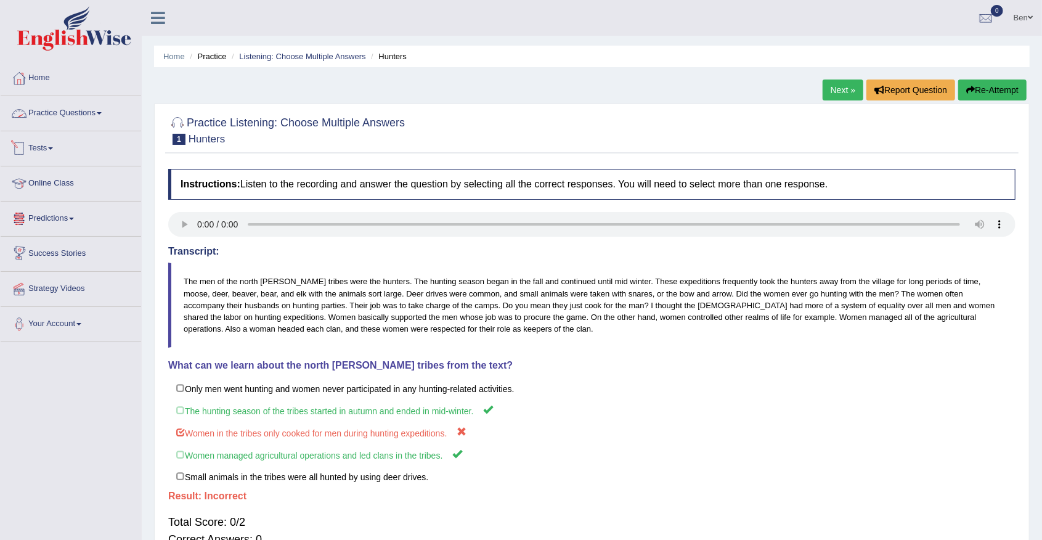
click at [89, 114] on link "Practice Questions" at bounding box center [71, 111] width 140 height 31
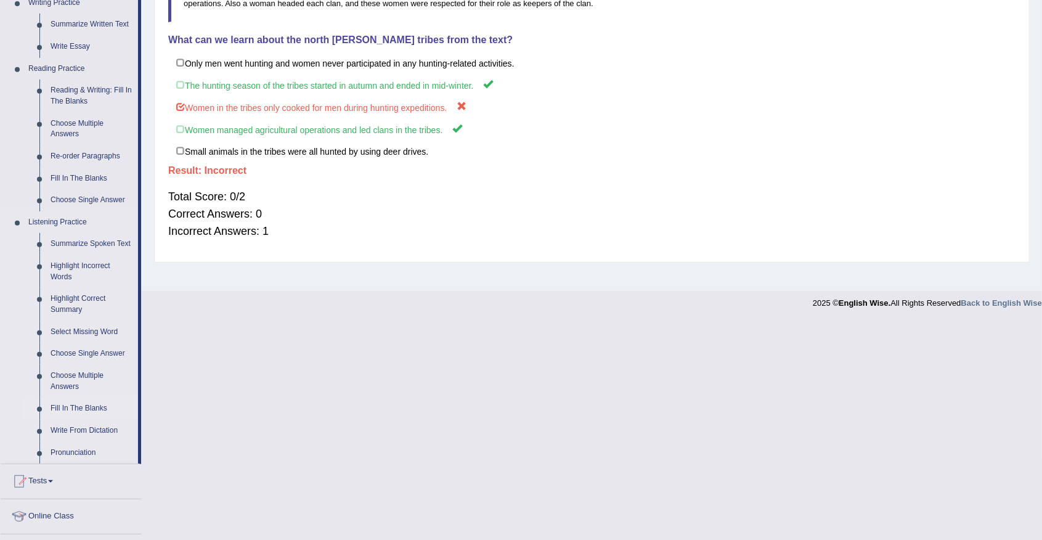
scroll to position [370, 0]
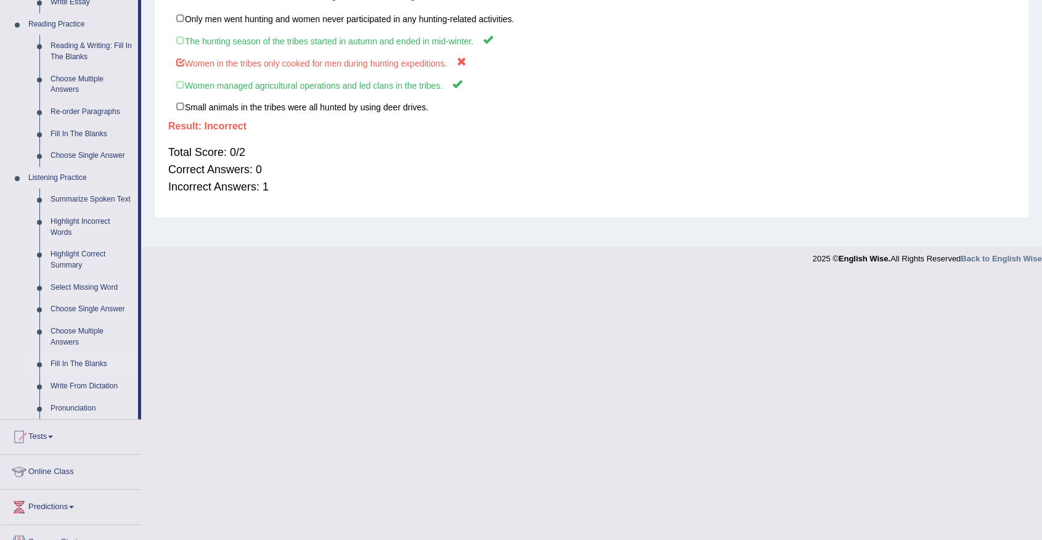
click at [92, 362] on link "Fill In The Blanks" at bounding box center [91, 364] width 93 height 22
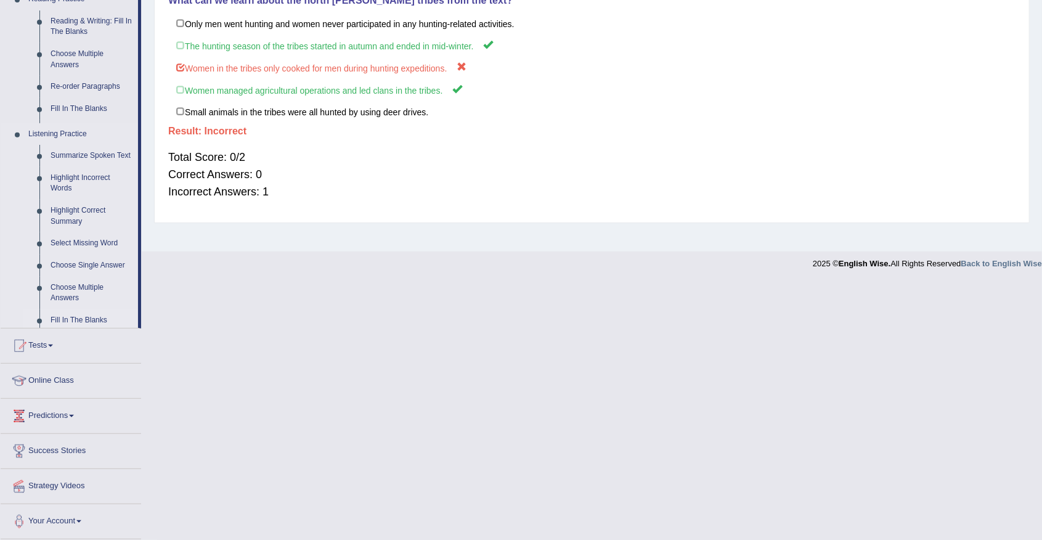
scroll to position [107, 0]
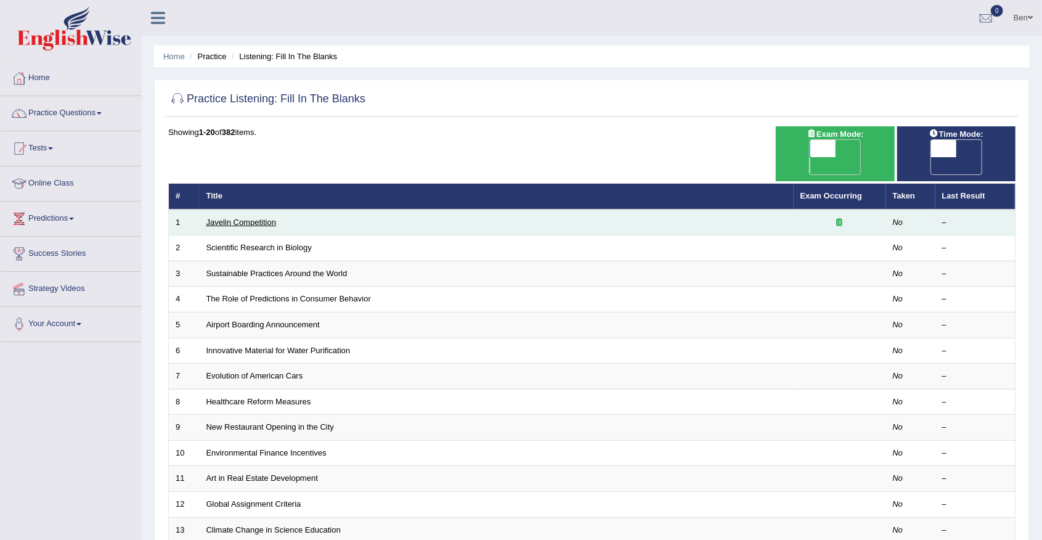
click at [261, 217] on link "Javelin Competition" at bounding box center [241, 221] width 70 height 9
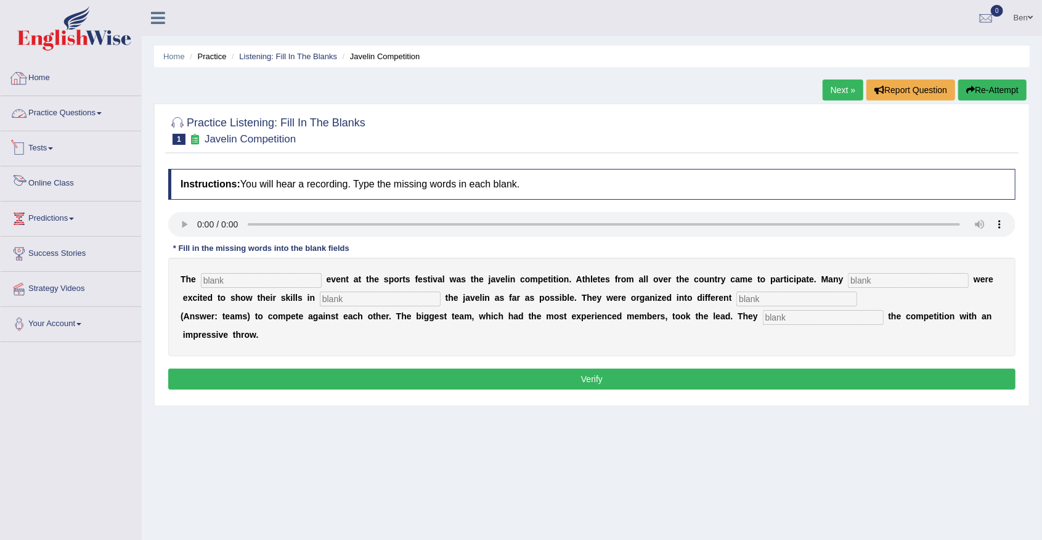
click at [272, 283] on input "text" at bounding box center [261, 280] width 121 height 15
type input "biggest"
click at [848, 279] on input "text" at bounding box center [908, 280] width 121 height 15
type input "people"
click at [320, 296] on input "text" at bounding box center [380, 298] width 121 height 15
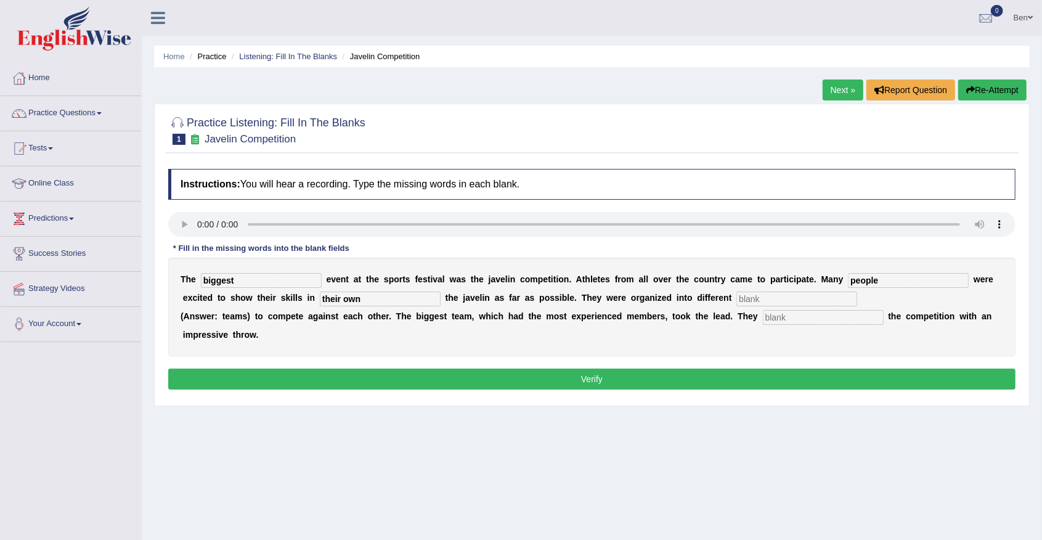
type input "their own"
click at [736, 292] on input "text" at bounding box center [796, 298] width 121 height 15
type input "teams"
click at [763, 315] on input "text" at bounding box center [823, 317] width 121 height 15
type input "started"
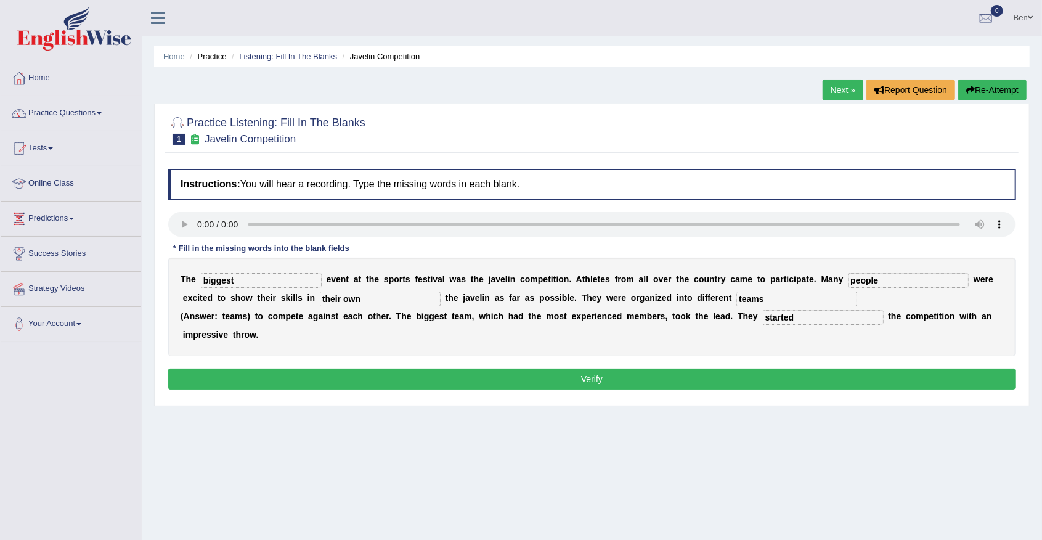
click at [611, 381] on button "Verify" at bounding box center [591, 378] width 847 height 21
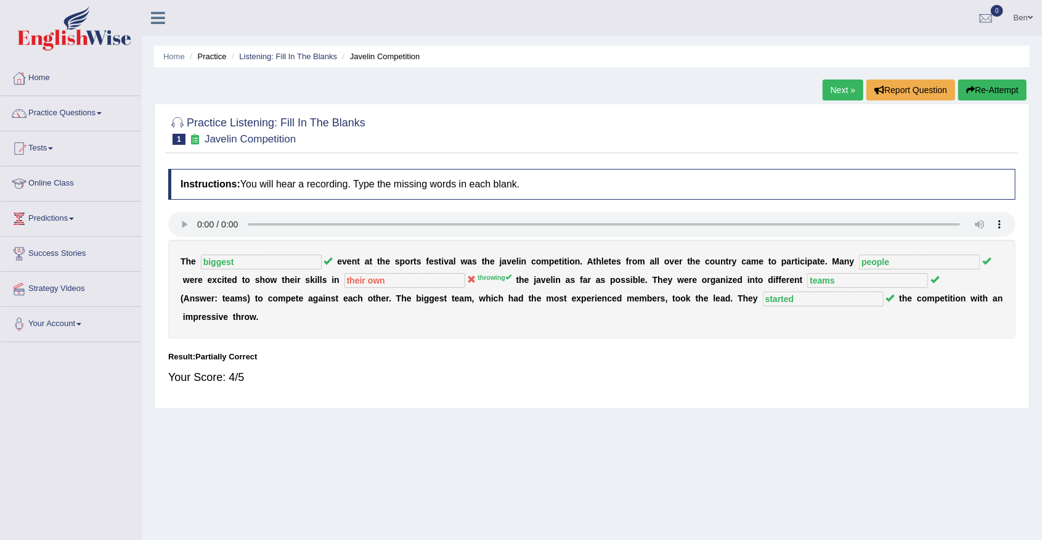
click at [562, 334] on div "T h e biggest e v e n t a t t h e s p o r t s f e s t i v a l w a s t h e j a v…" at bounding box center [591, 289] width 847 height 99
click at [84, 109] on link "Practice Questions" at bounding box center [71, 111] width 140 height 31
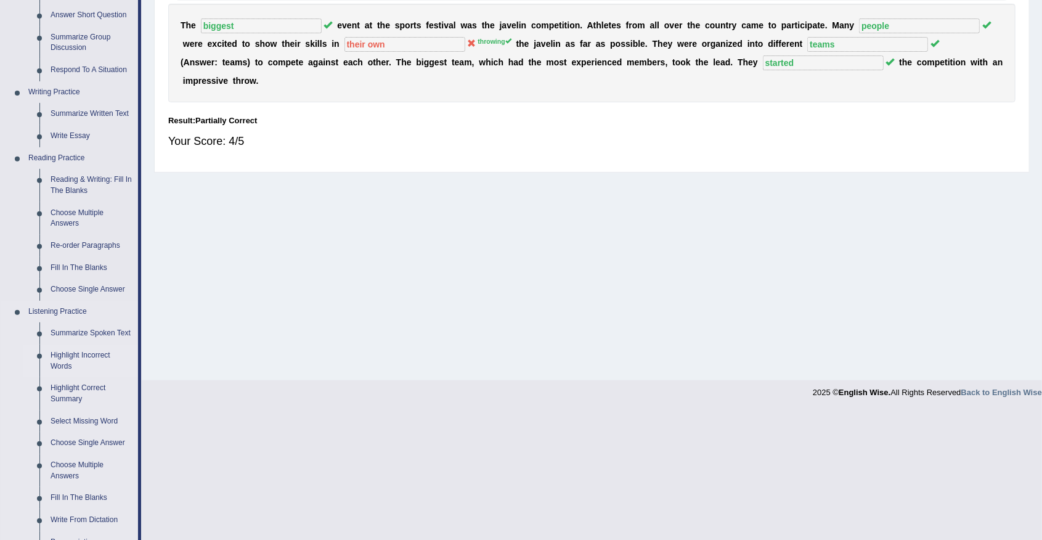
scroll to position [328, 0]
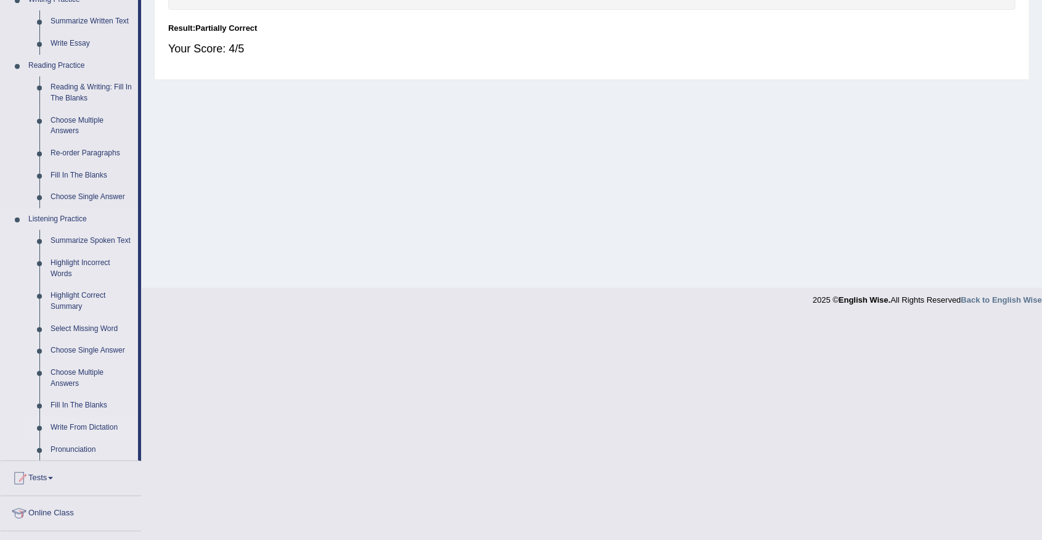
click at [88, 423] on link "Write From Dictation" at bounding box center [91, 427] width 93 height 22
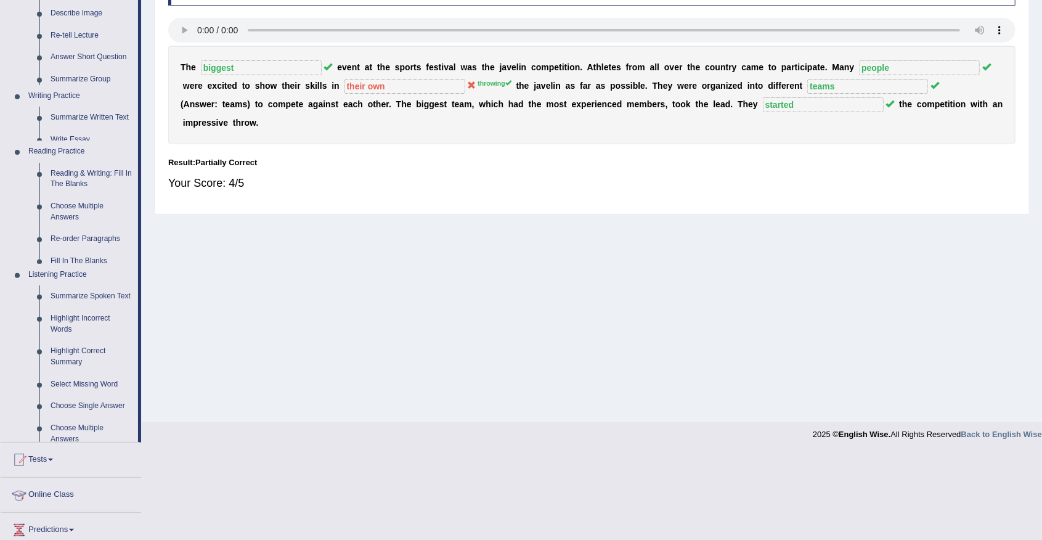
scroll to position [107, 0]
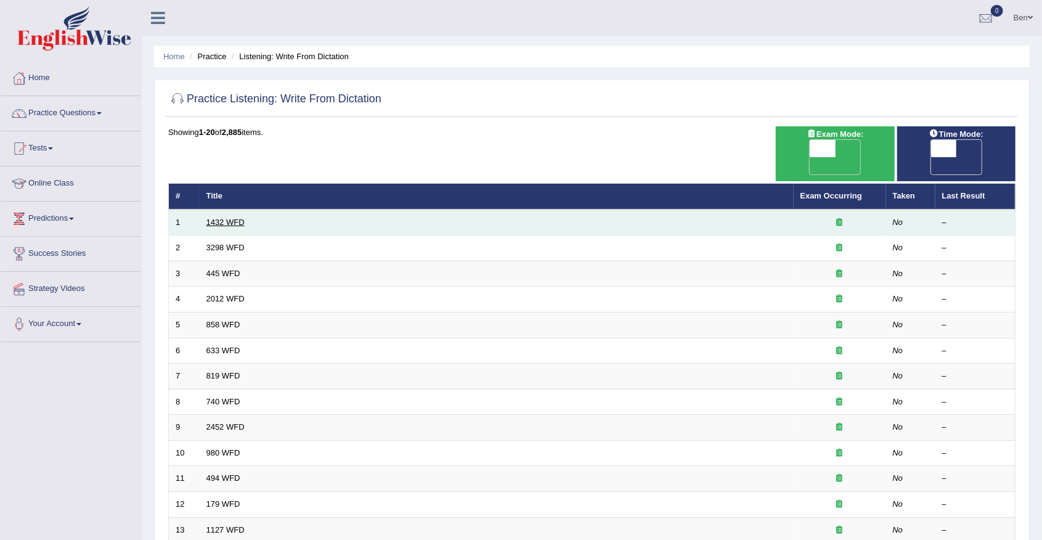
click at [221, 217] on link "1432 WFD" at bounding box center [225, 221] width 38 height 9
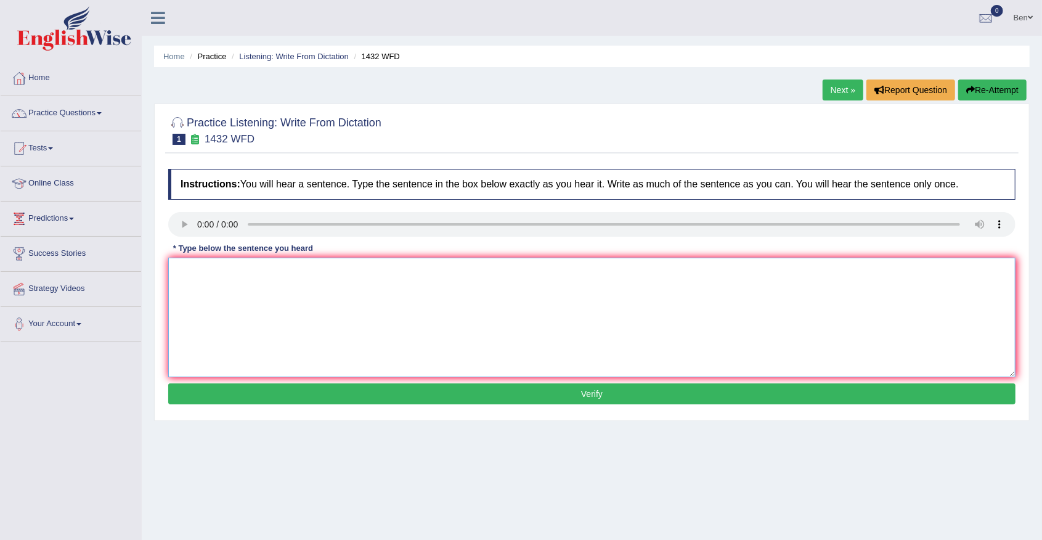
click at [364, 313] on textarea at bounding box center [591, 318] width 847 height 120
type textarea "More physical activity is beneficial to your health."
click at [588, 397] on button "Verify" at bounding box center [591, 393] width 847 height 21
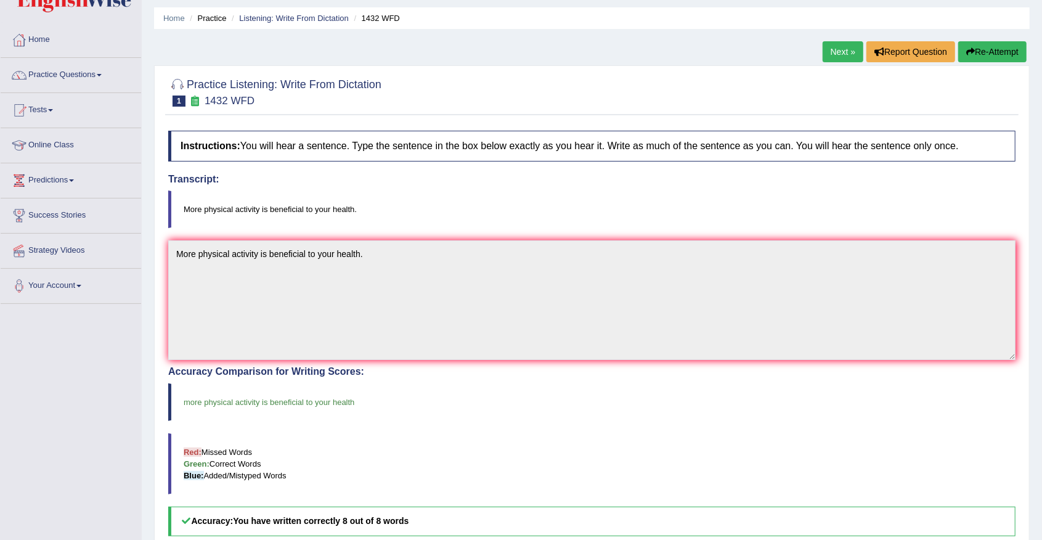
scroll to position [38, 0]
click at [74, 76] on link "Practice Questions" at bounding box center [71, 73] width 140 height 31
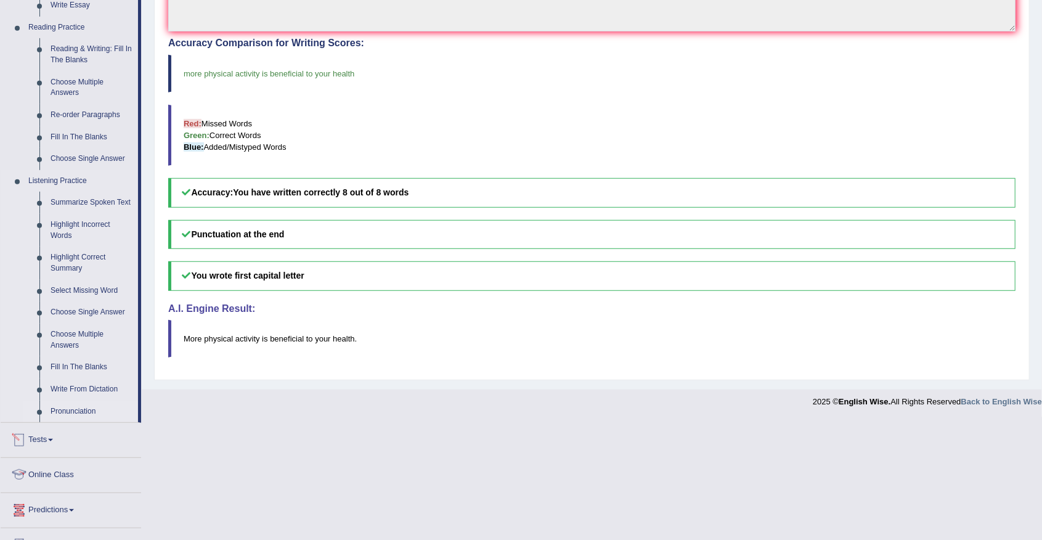
click at [80, 409] on link "Pronunciation" at bounding box center [91, 411] width 93 height 22
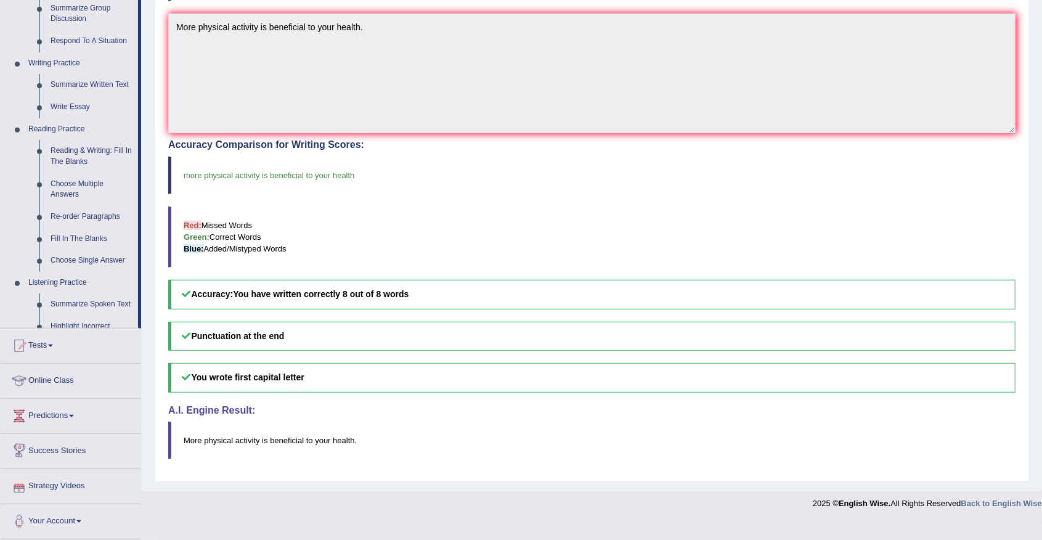
scroll to position [243, 0]
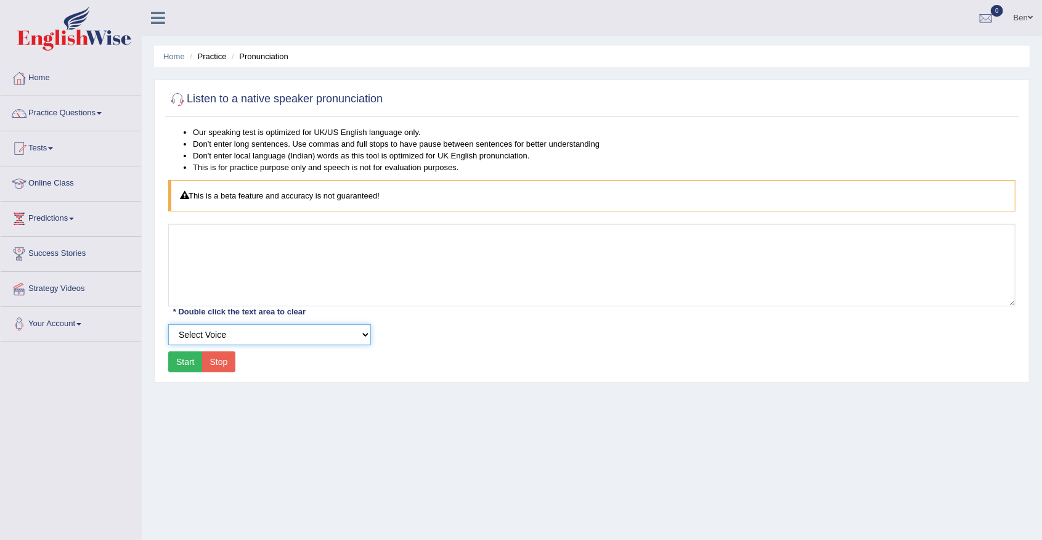
click at [261, 330] on select "Select Voice" at bounding box center [269, 334] width 203 height 21
click at [168, 324] on select "Select Voice" at bounding box center [269, 334] width 203 height 21
click at [182, 361] on button "Start" at bounding box center [185, 361] width 35 height 21
click at [188, 356] on button "Start" at bounding box center [185, 361] width 35 height 21
click at [222, 332] on select "Select Voice" at bounding box center [269, 334] width 203 height 21
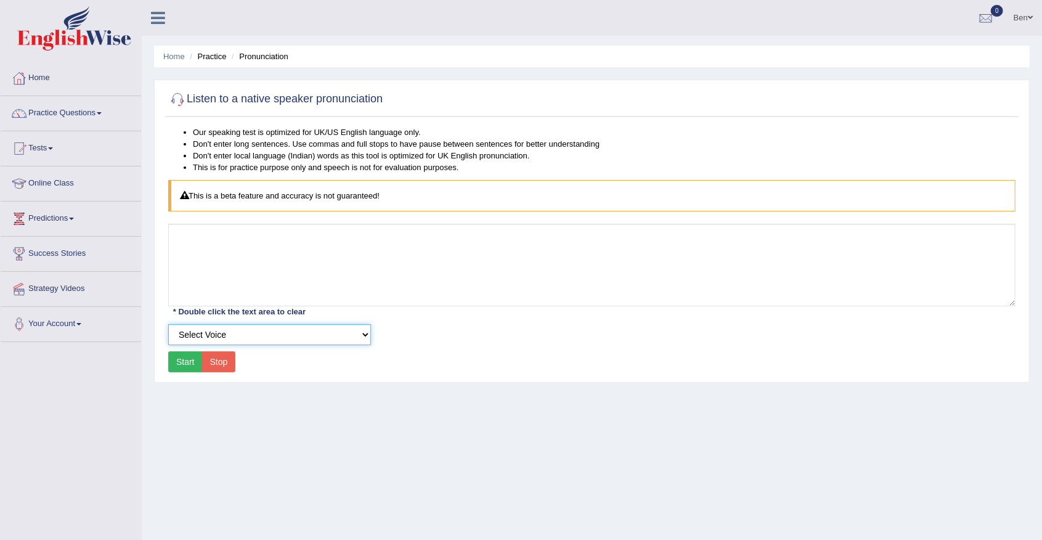
click at [168, 324] on select "Select Voice" at bounding box center [269, 334] width 203 height 21
drag, startPoint x: 227, startPoint y: 192, endPoint x: 259, endPoint y: 193, distance: 32.7
click at [228, 192] on div "This is a beta feature and accuracy is not guaranteed!" at bounding box center [591, 195] width 847 height 31
click at [355, 184] on div "This is a beta feature and accuracy is not guaranteed!" at bounding box center [591, 195] width 847 height 31
drag, startPoint x: 275, startPoint y: 206, endPoint x: 222, endPoint y: 205, distance: 53.0
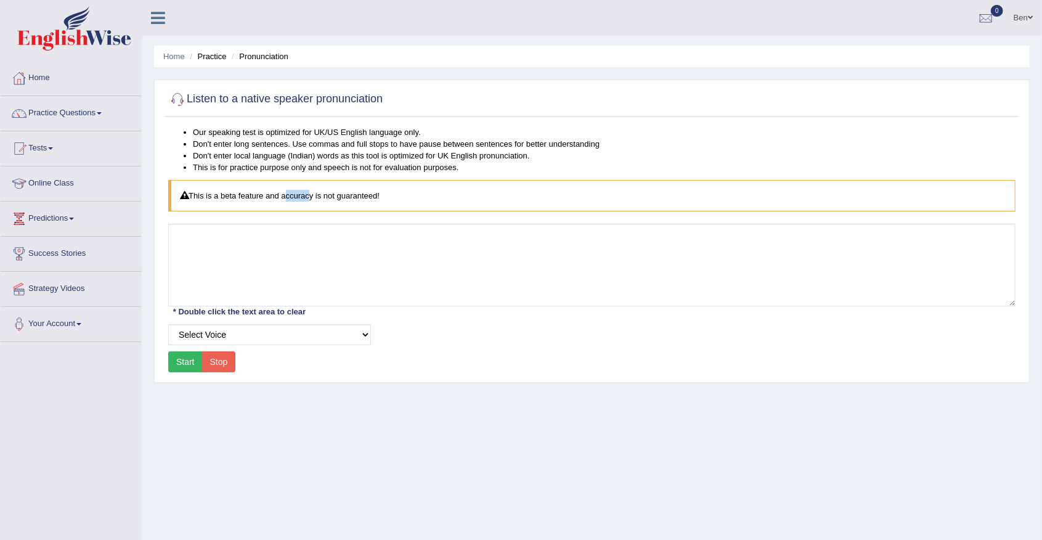
click at [251, 206] on div "This is a beta feature and accuracy is not guaranteed!" at bounding box center [591, 195] width 847 height 31
click at [222, 205] on div "This is a beta feature and accuracy is not guaranteed!" at bounding box center [591, 195] width 847 height 31
click at [213, 203] on div "This is a beta feature and accuracy is not guaranteed!" at bounding box center [591, 195] width 847 height 31
click at [180, 359] on button "Start" at bounding box center [185, 361] width 35 height 21
